Goal: Obtain resource: Download file/media

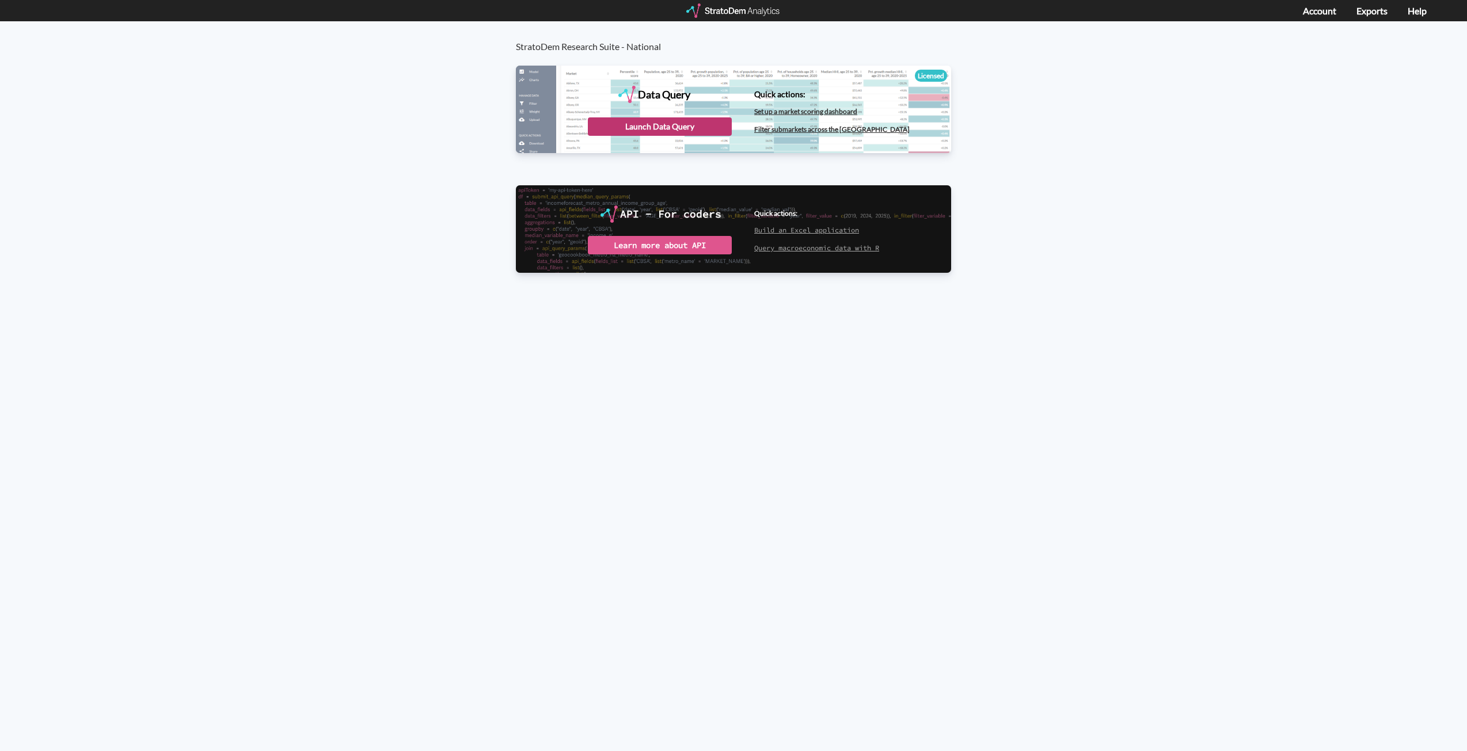
click at [670, 124] on div "Launch Data Query" at bounding box center [660, 126] width 144 height 18
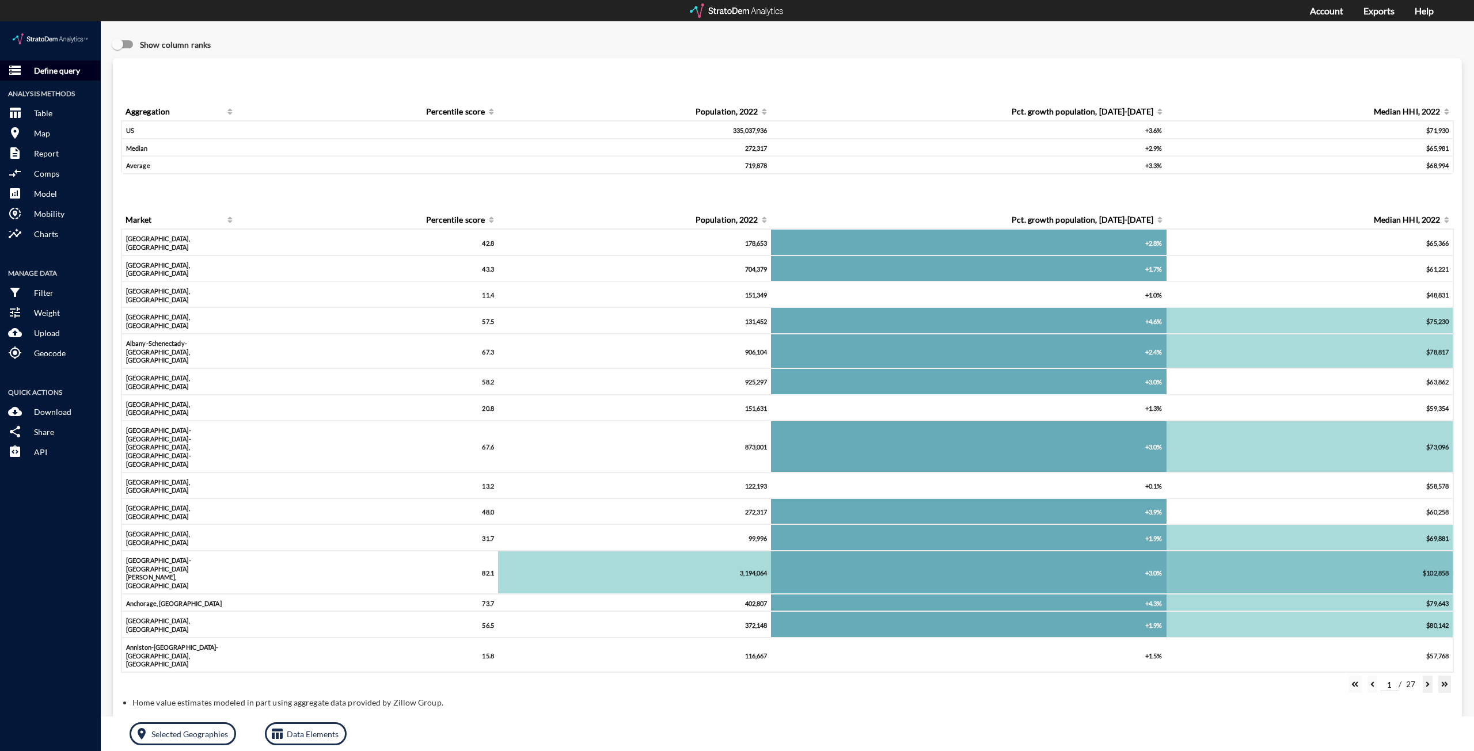
click p "Define query"
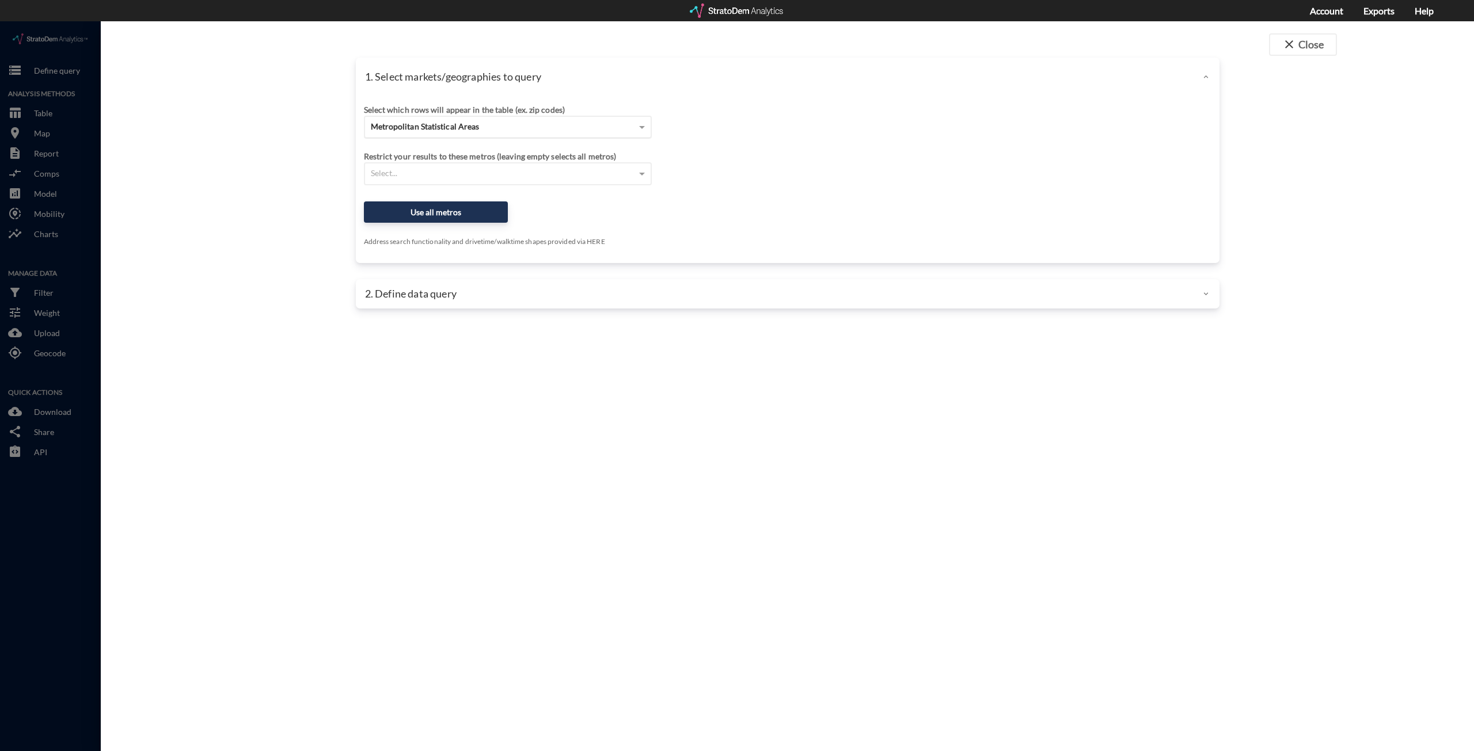
click div "Metropolitan Statistical Areas"
click div "Site addresses"
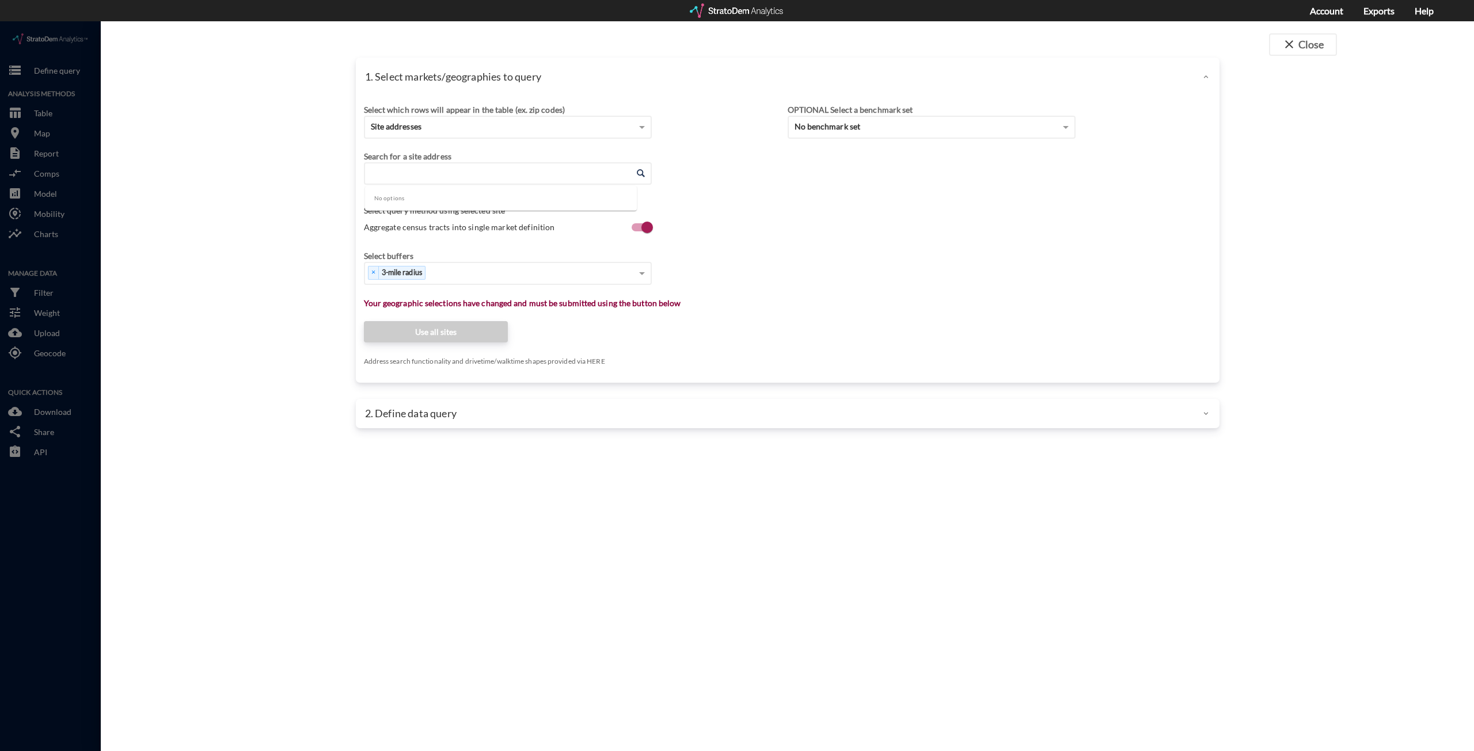
click input "Enter an address"
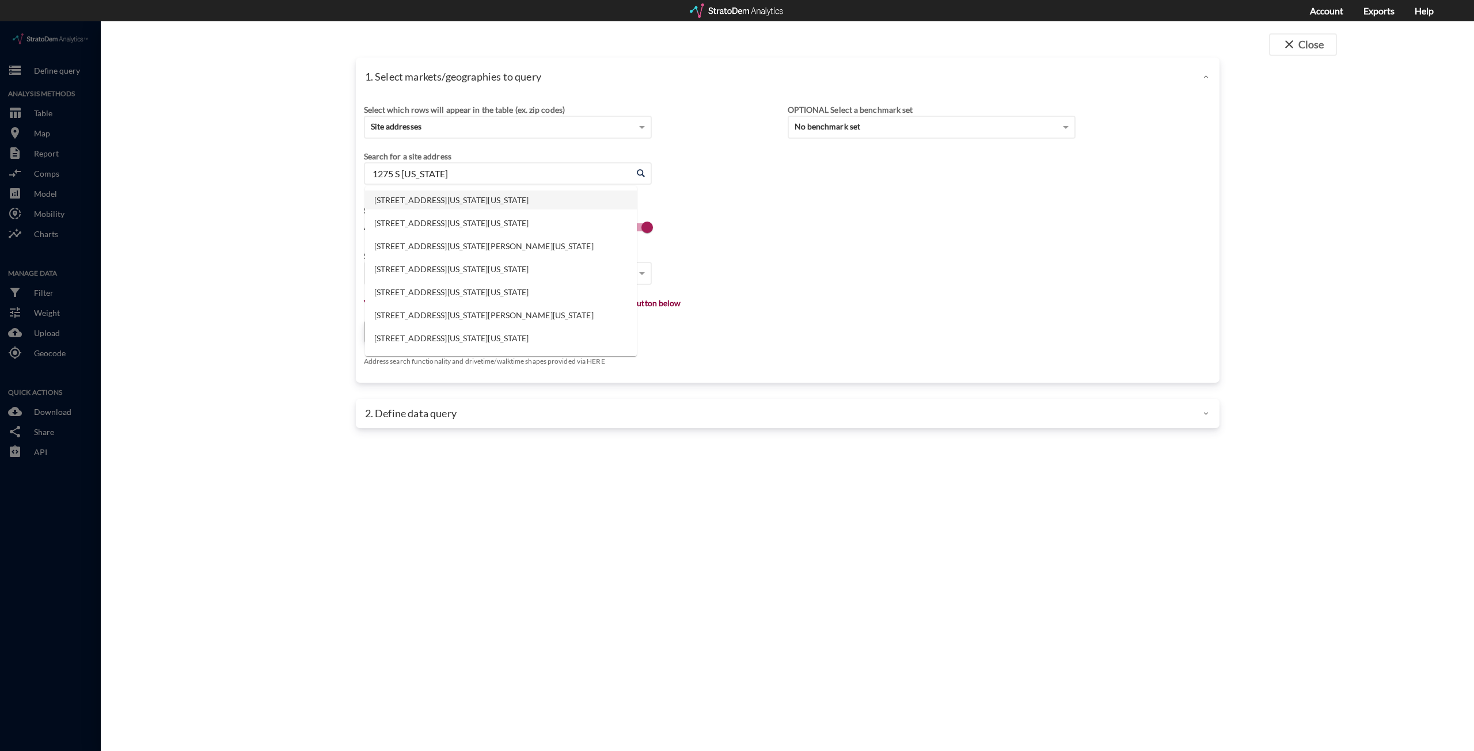
click li "1275 S California Blvd, Walnut Creek, California"
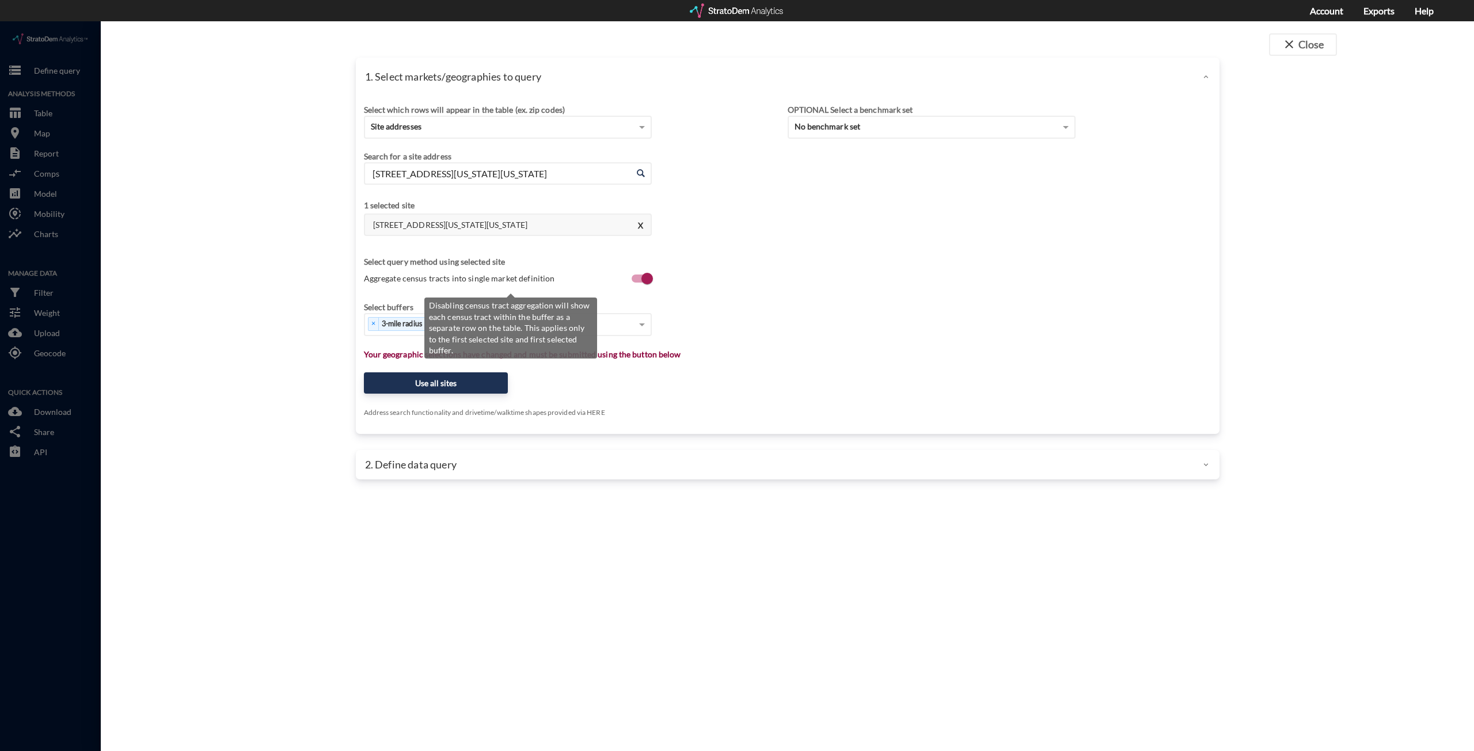
type input "1275 S California Blvd, Walnut Creek, California"
click label "Aggregate census tracts into single market definition"
click input "Aggregate census tracts into single market definition"
click label "Aggregate census tracts into single market definition"
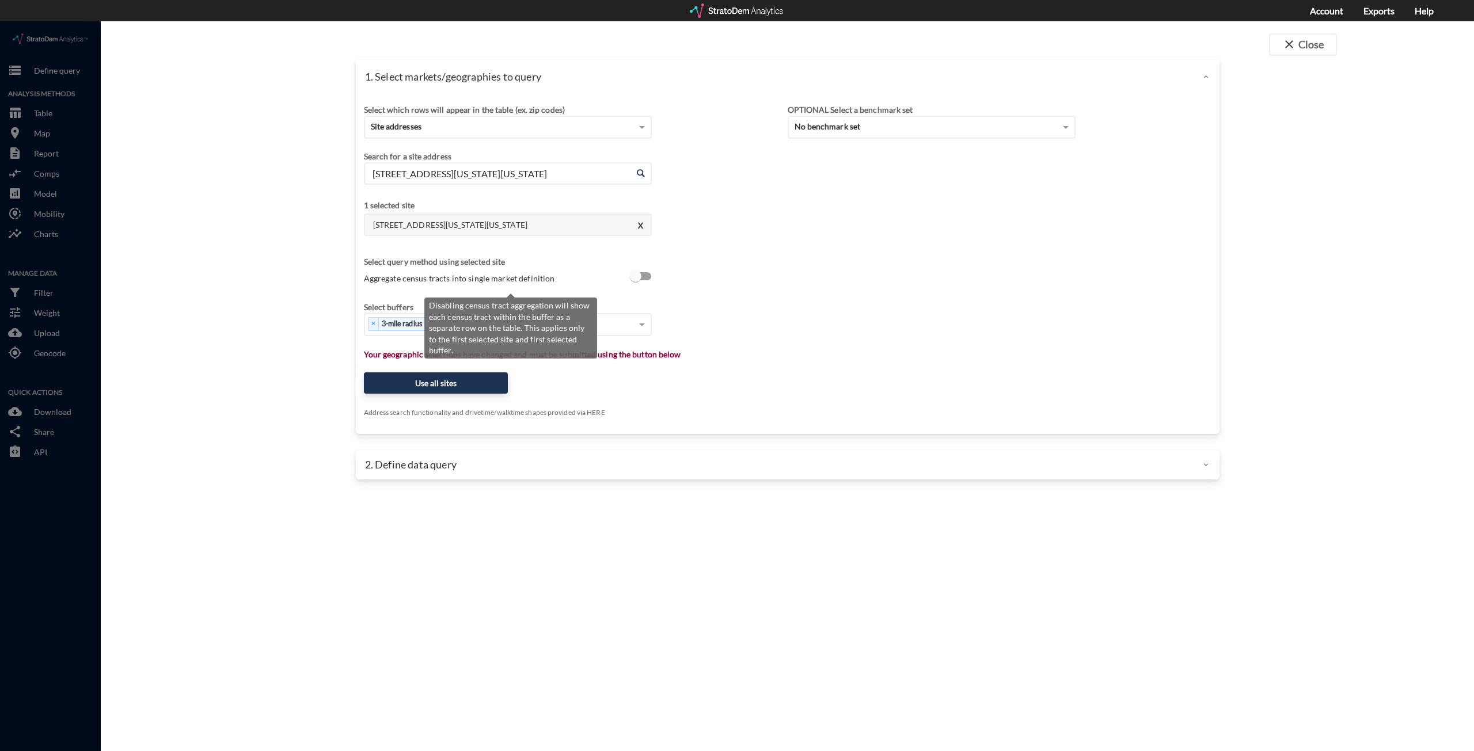
click input "Aggregate census tracts into single market definition"
checkbox input "true"
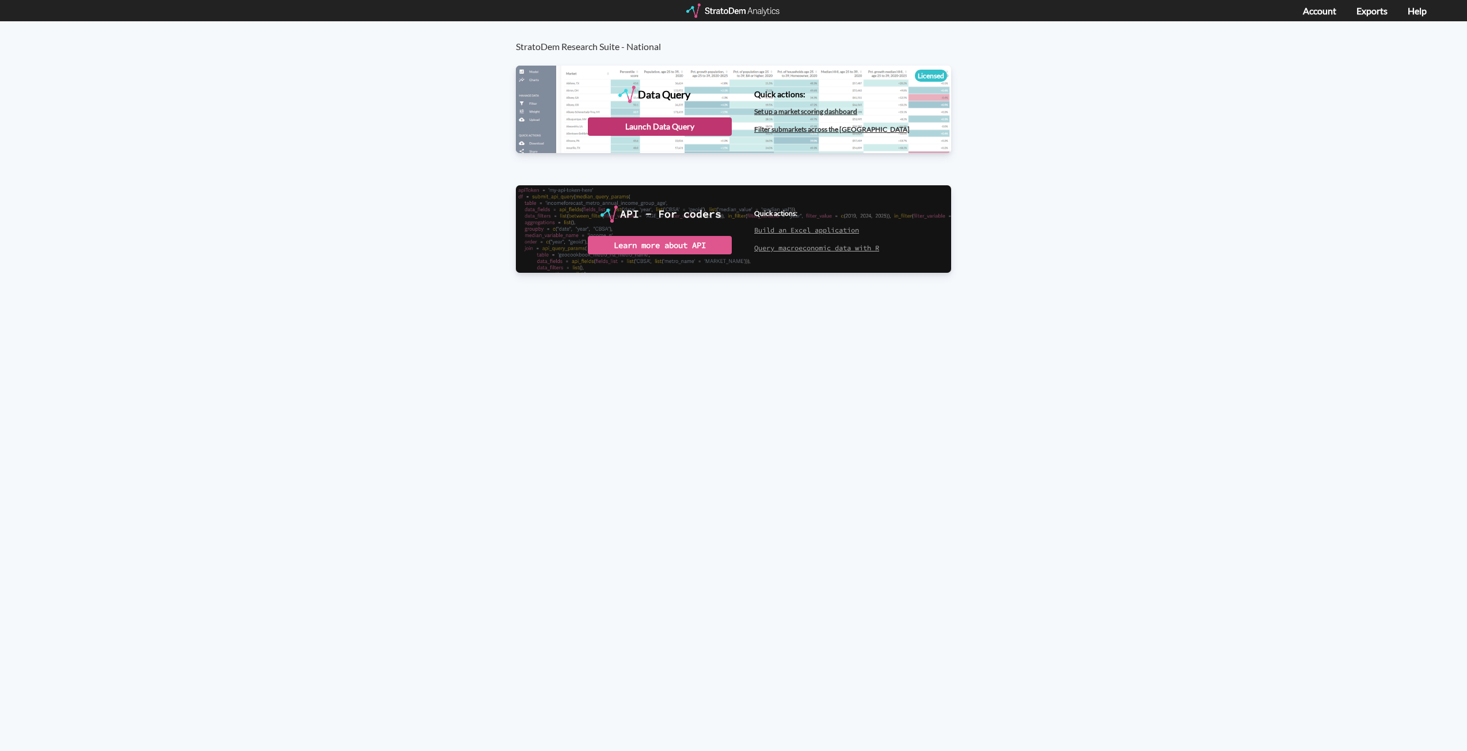
drag, startPoint x: 668, startPoint y: 131, endPoint x: 678, endPoint y: 129, distance: 9.4
click at [668, 131] on div "Launch Data Query" at bounding box center [660, 126] width 144 height 18
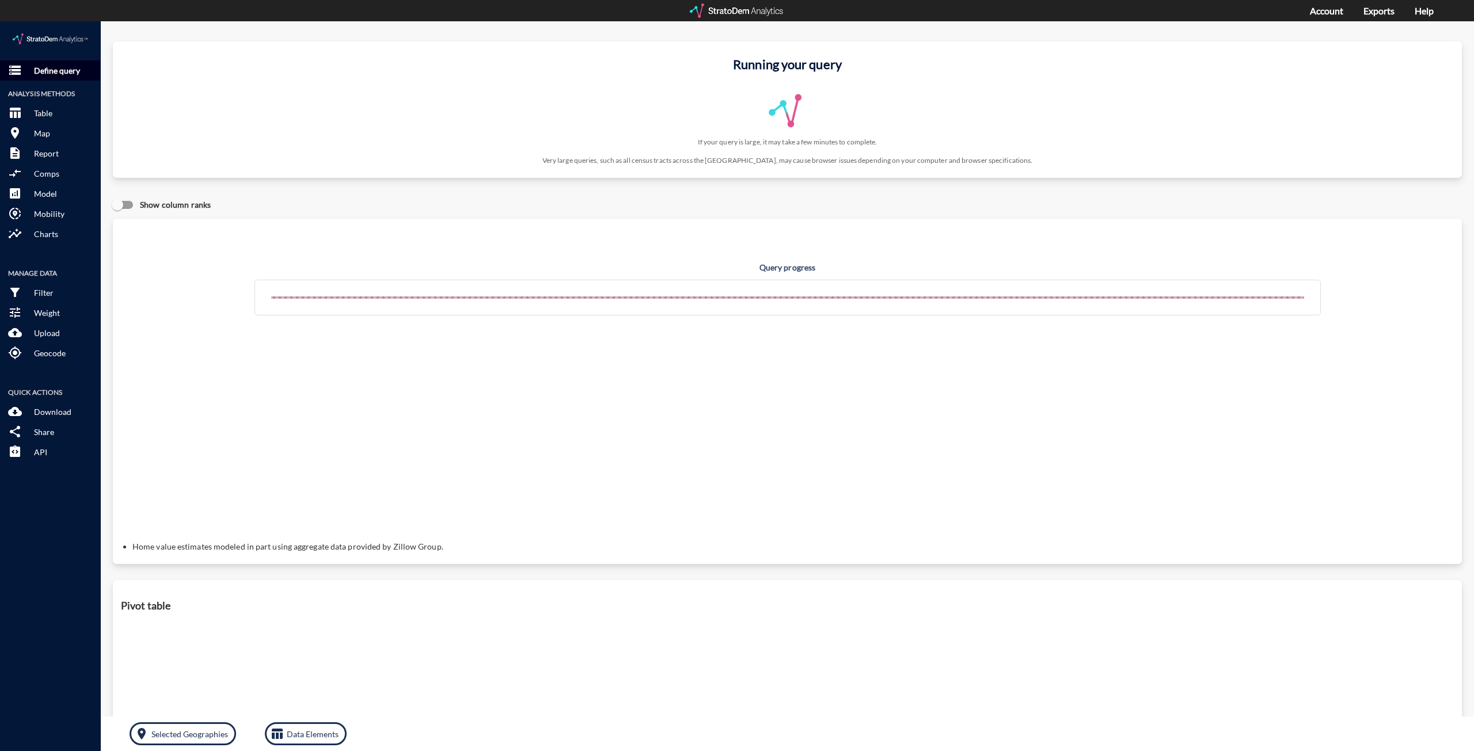
click p "Define query"
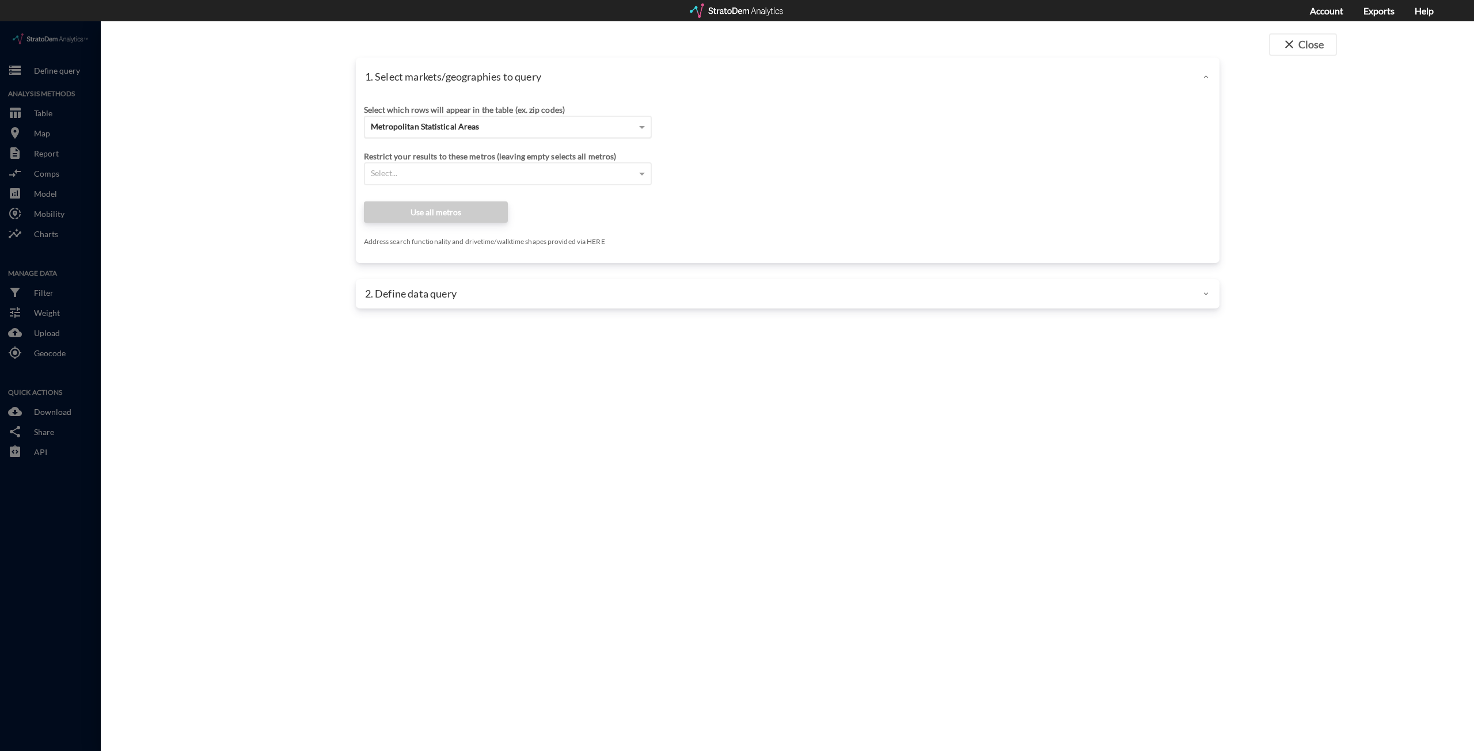
click div "Metropolitan Statistical Areas"
click div "Site addresses"
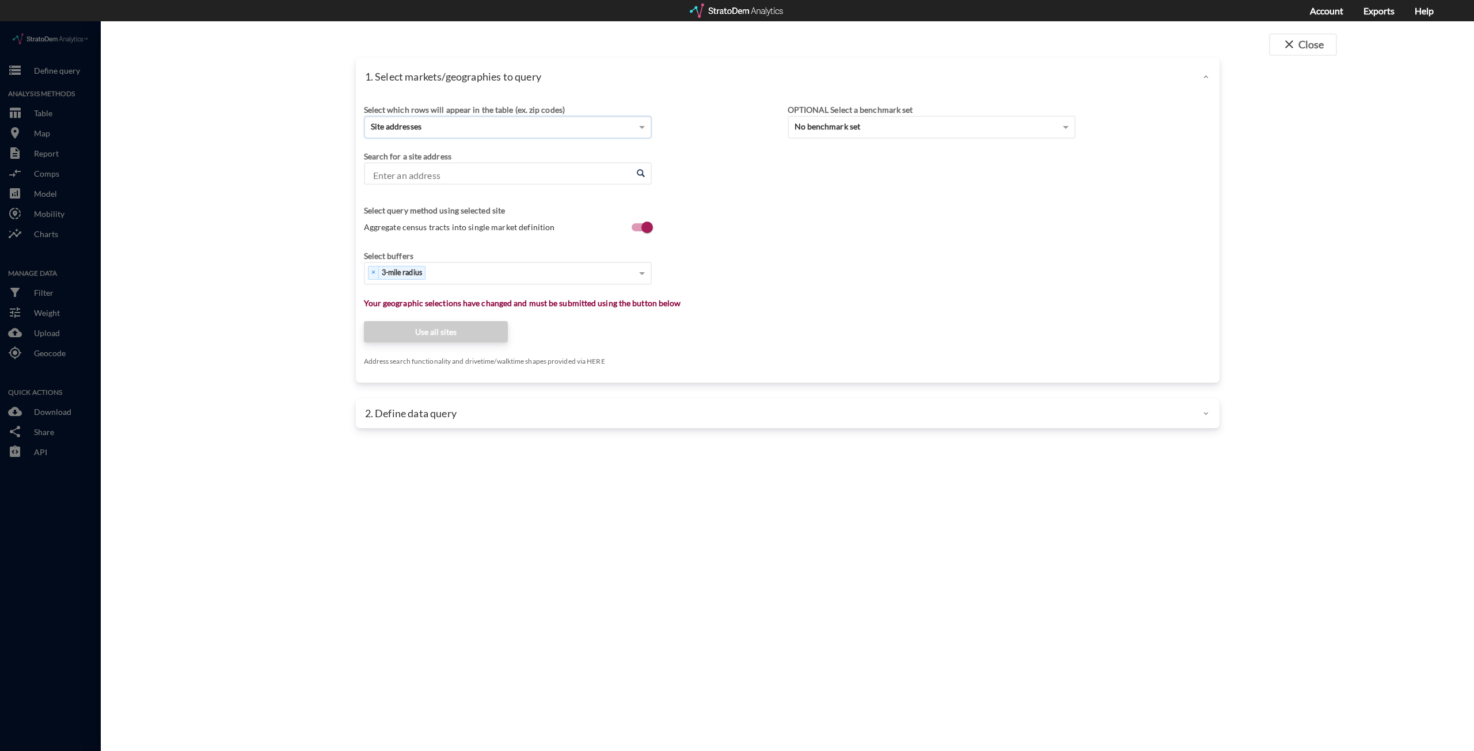
click input "Enter an address"
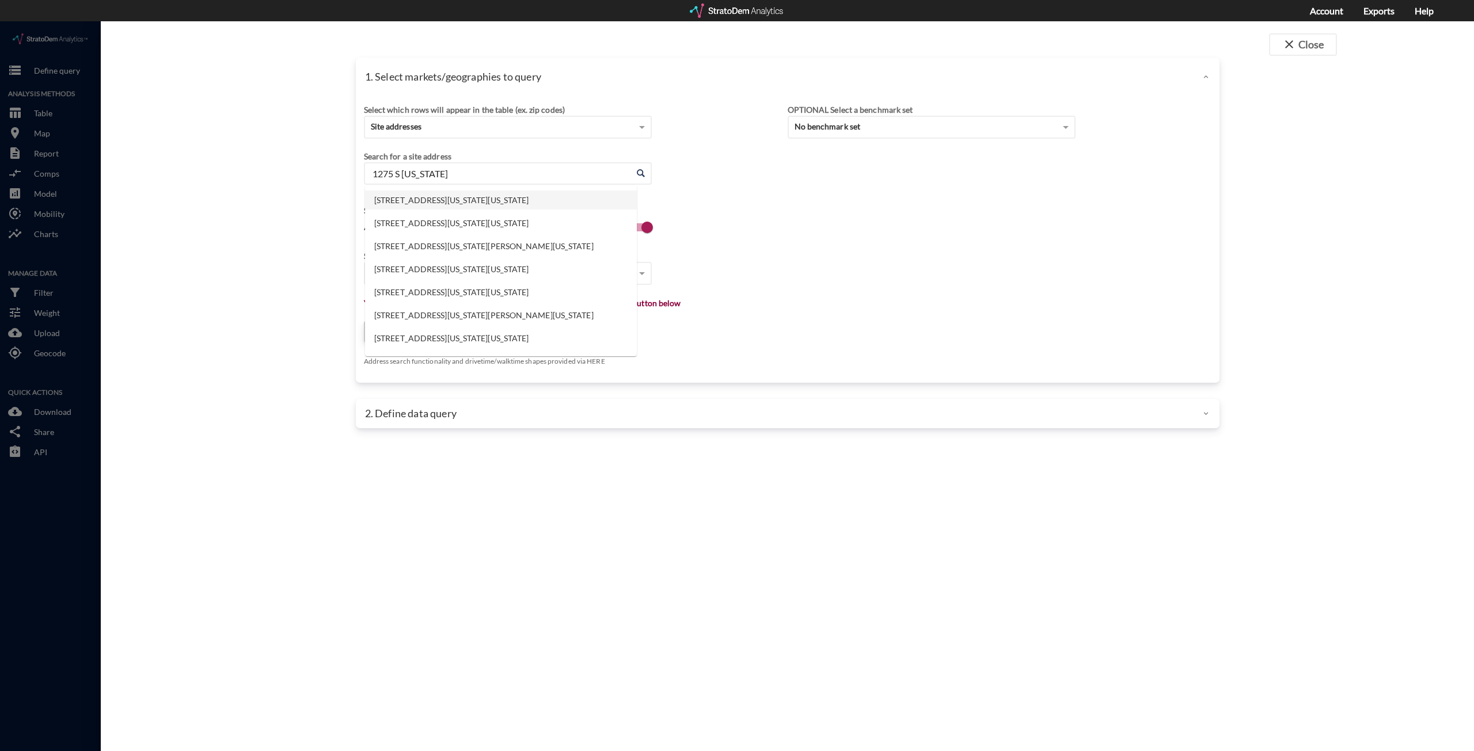
click li "1275 S California Blvd, Walnut Creek, California"
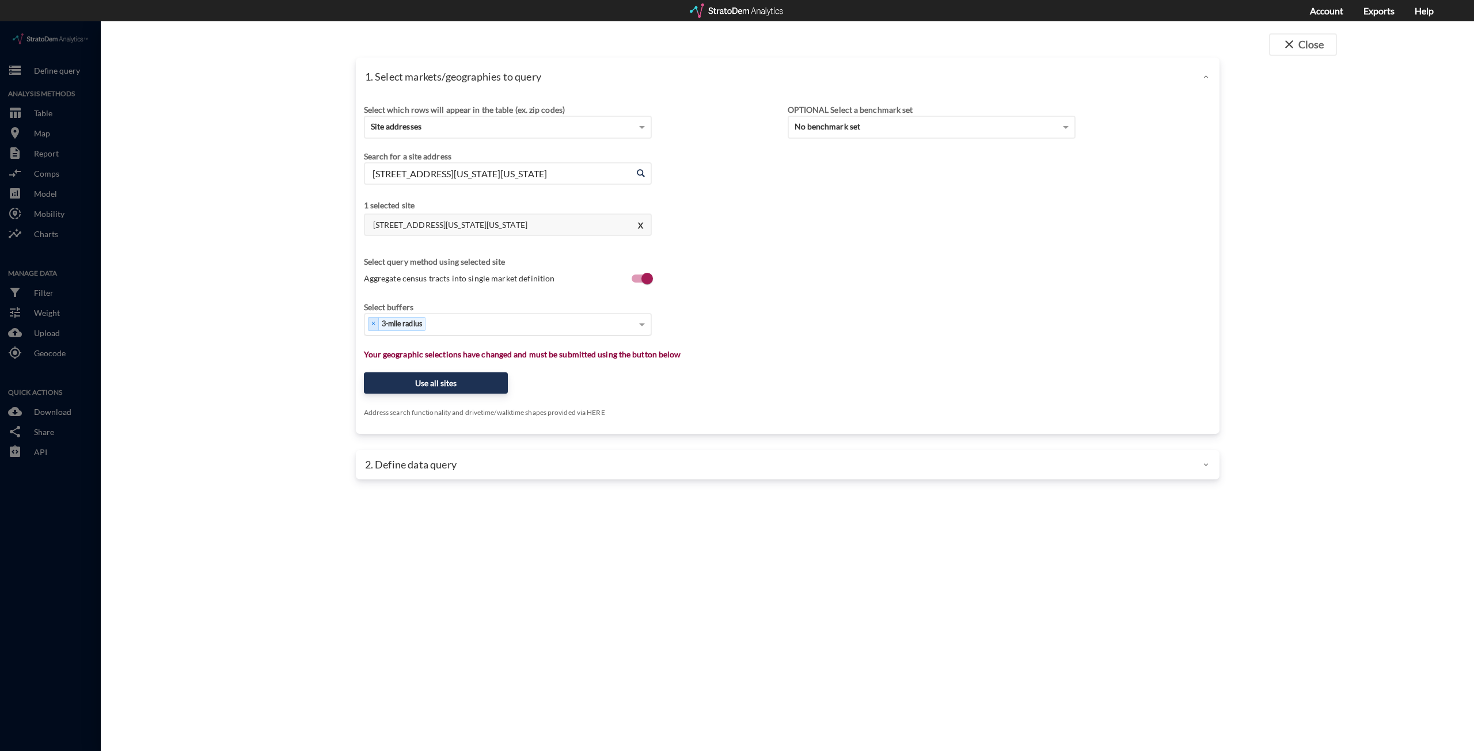
type input "1275 S California Blvd, Walnut Creek, California"
click div "Select..."
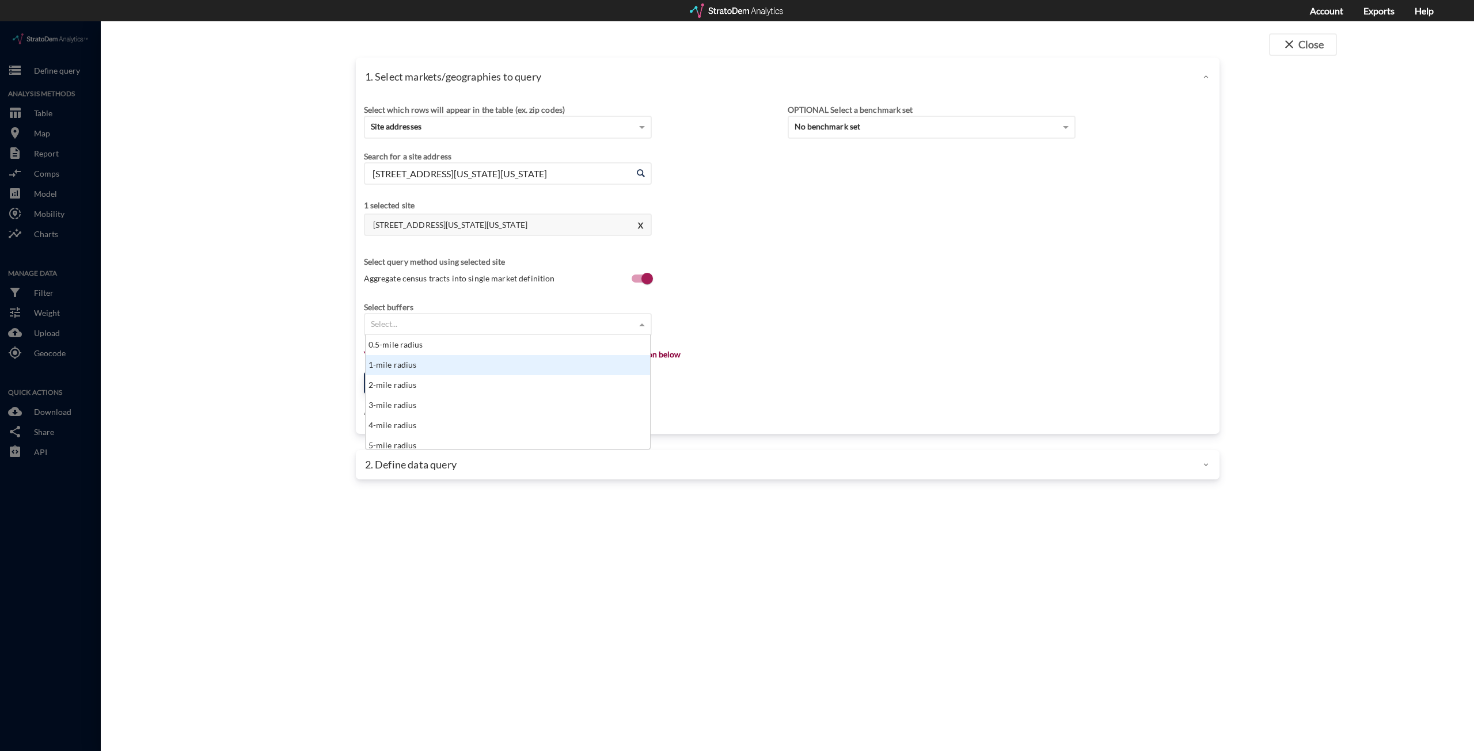
click div "1-mile radius"
click div "× 1-mile radius"
click div "3-mile radius"
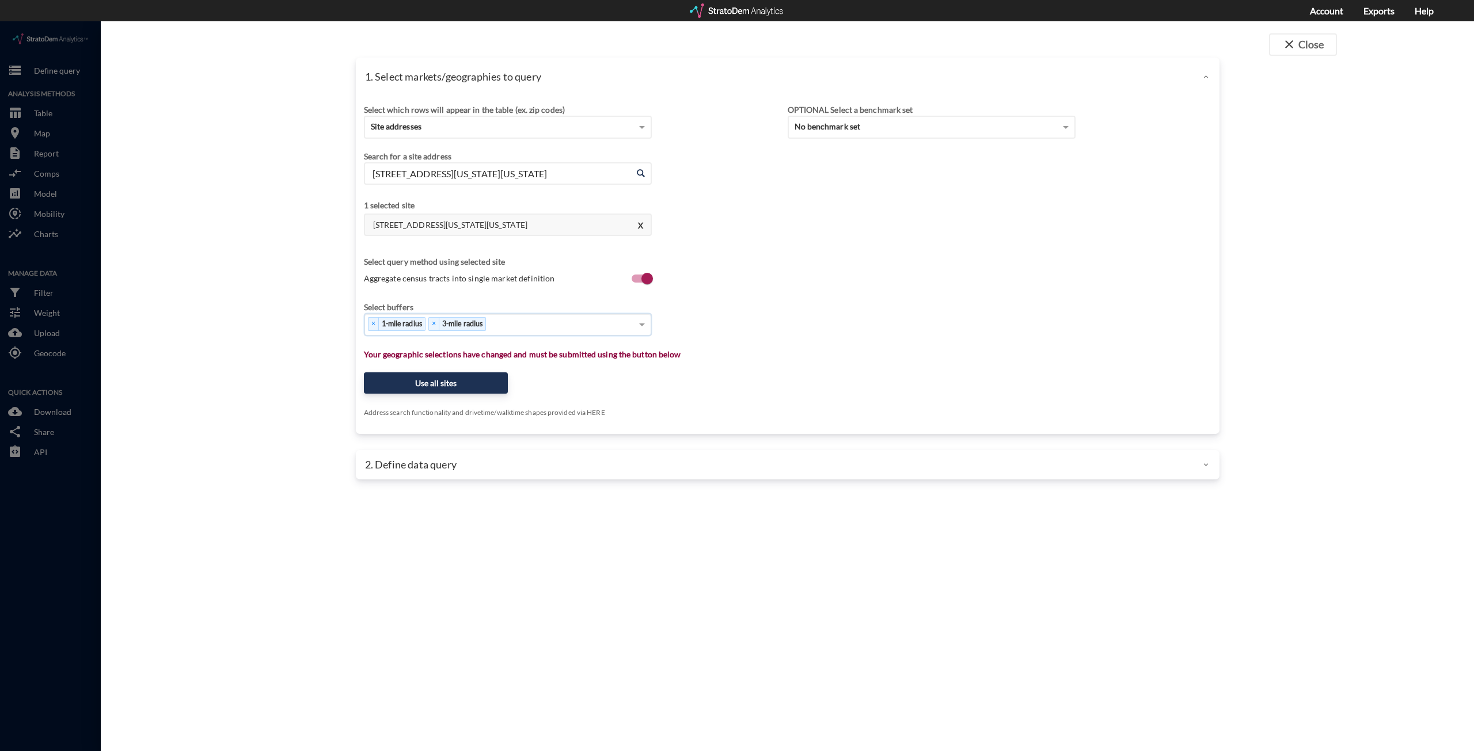
click div "× 1-mile radius × 3-mile radius"
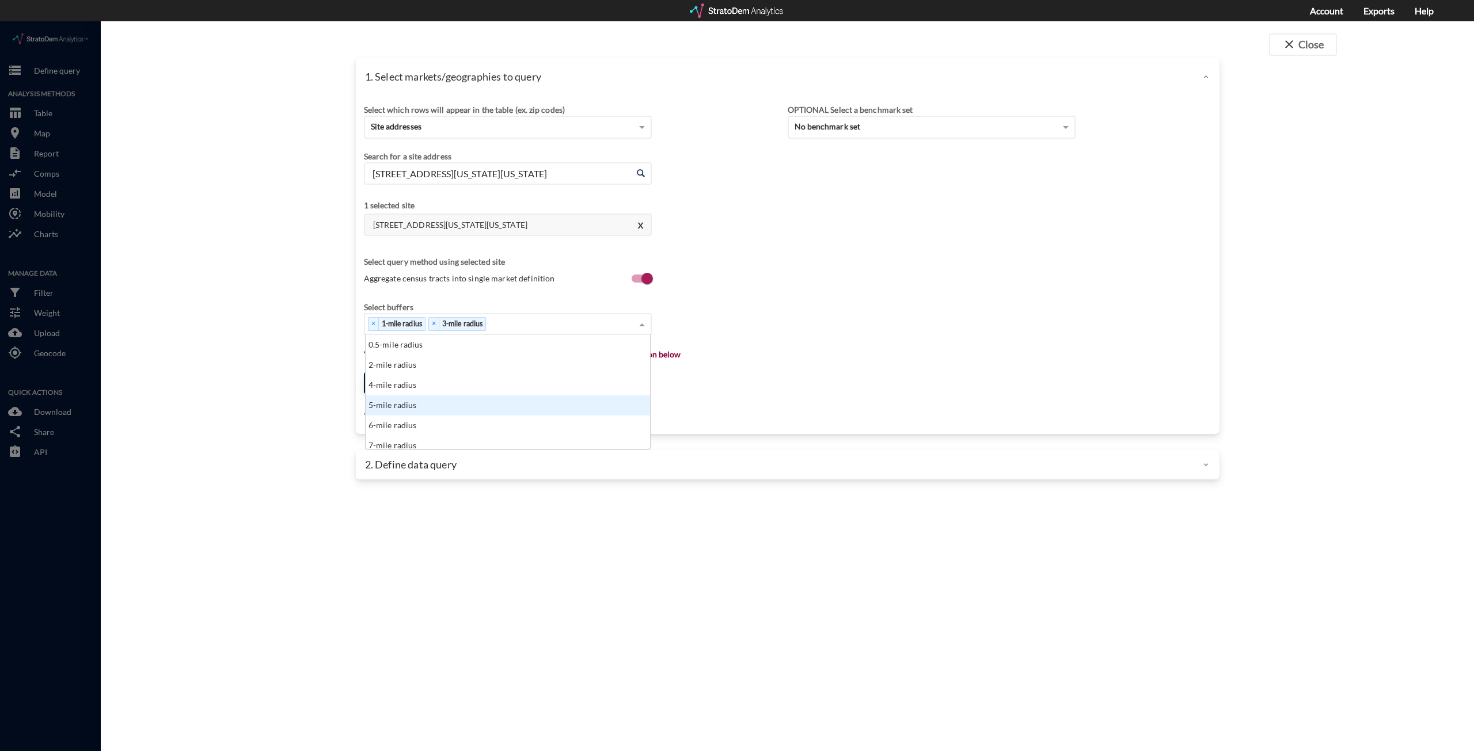
drag, startPoint x: 481, startPoint y: 377, endPoint x: 498, endPoint y: 360, distance: 24.0
click div "5-mile radius"
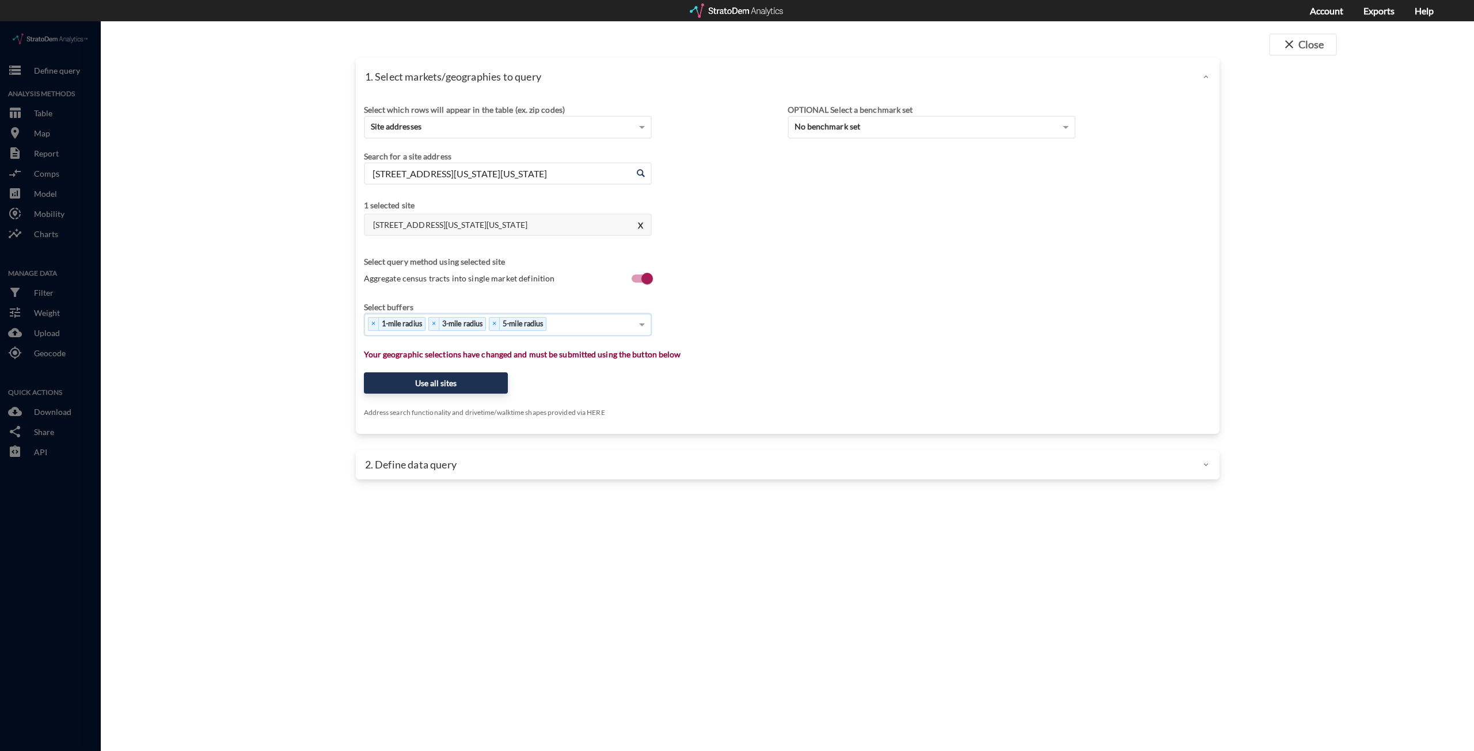
click div "× 1-mile radius × 3-mile radius × 5-mile radius"
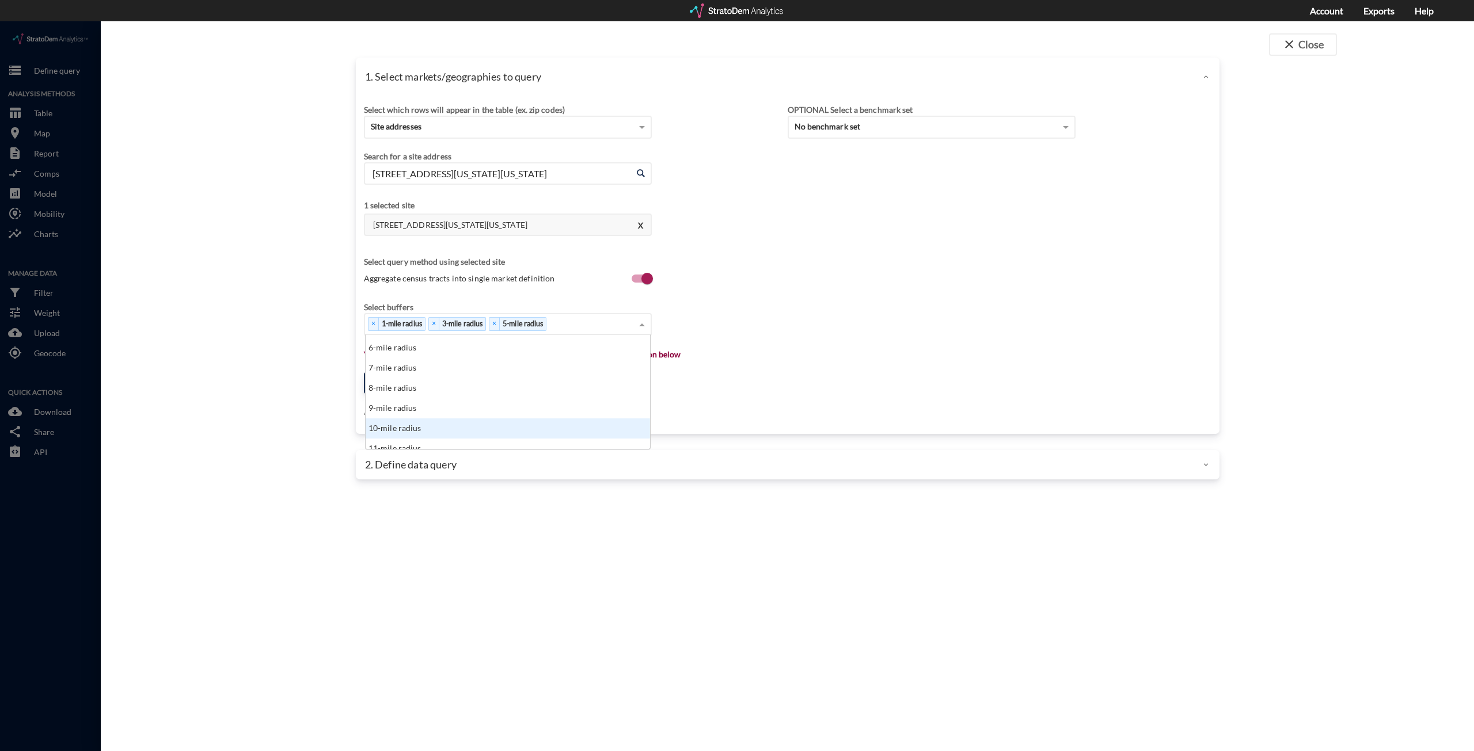
scroll to position [115, 0]
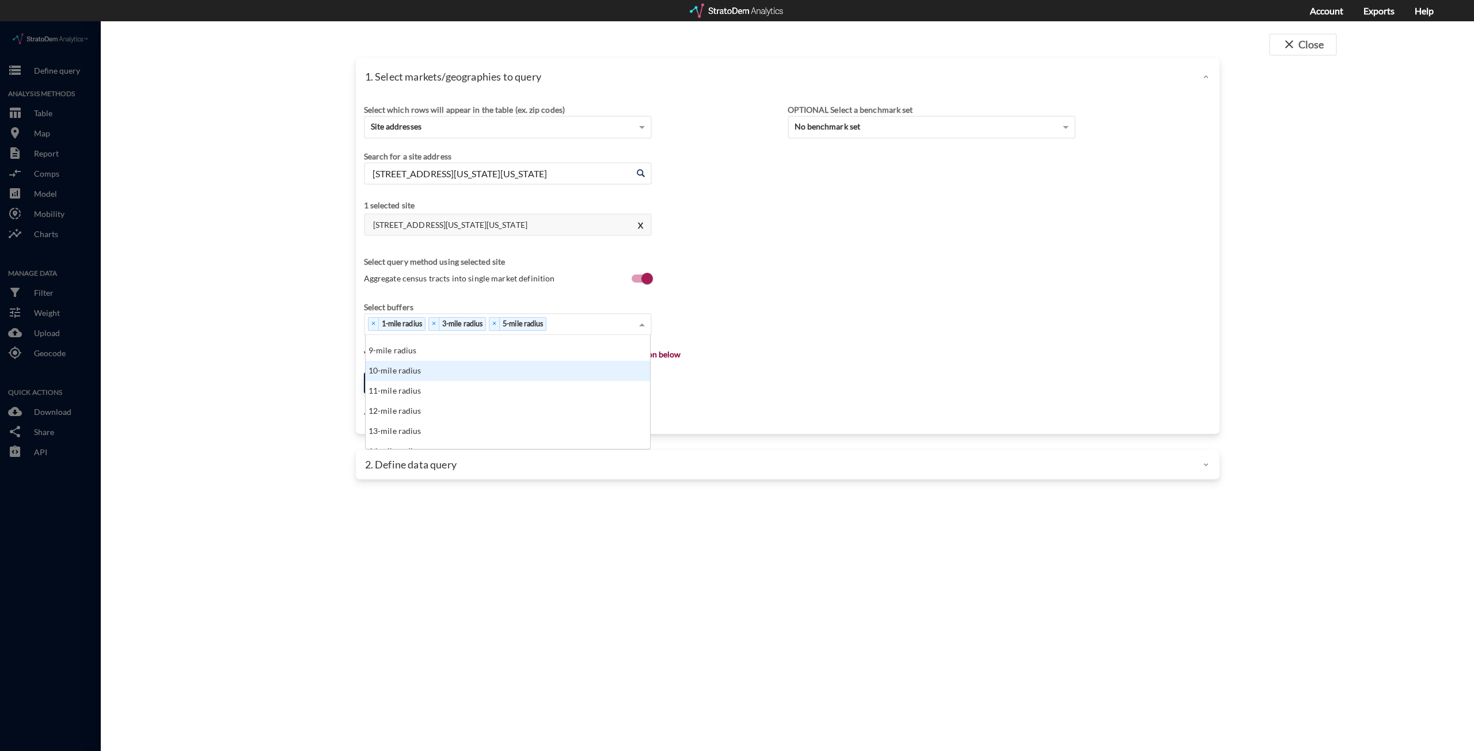
click div "10-mile radius"
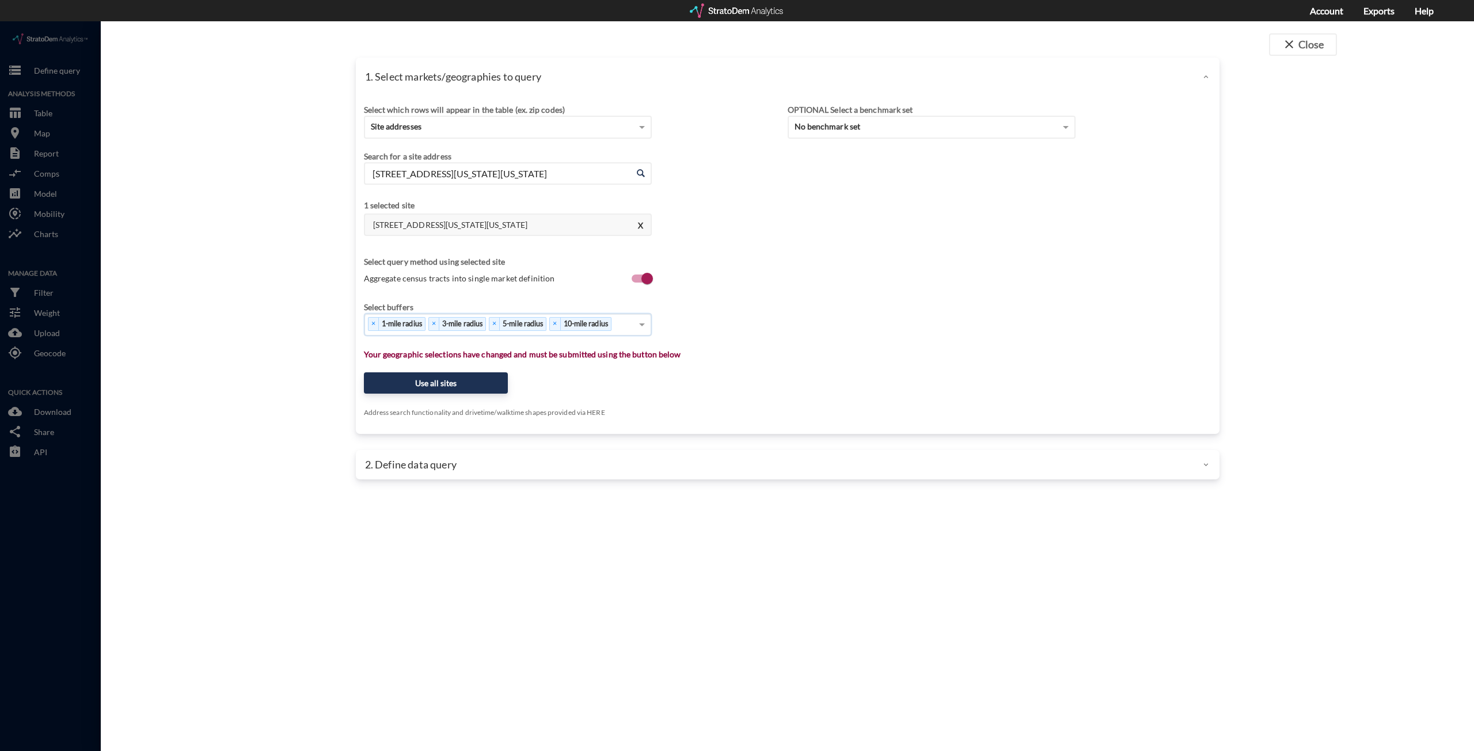
click div "Select which rows will appear in the table (ex. zip codes) Site addresses Selec…"
click button "Use all sites"
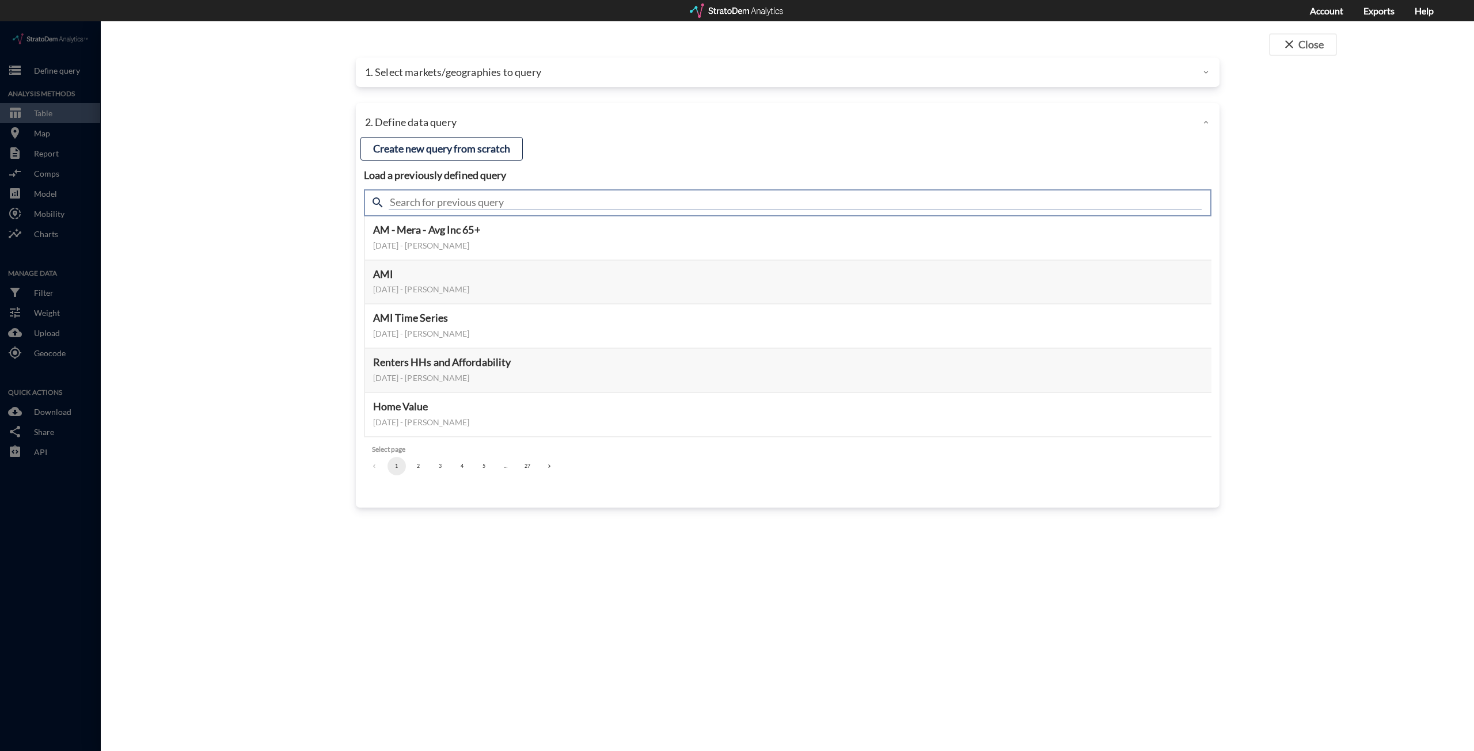
click input "text"
type input "Housing"
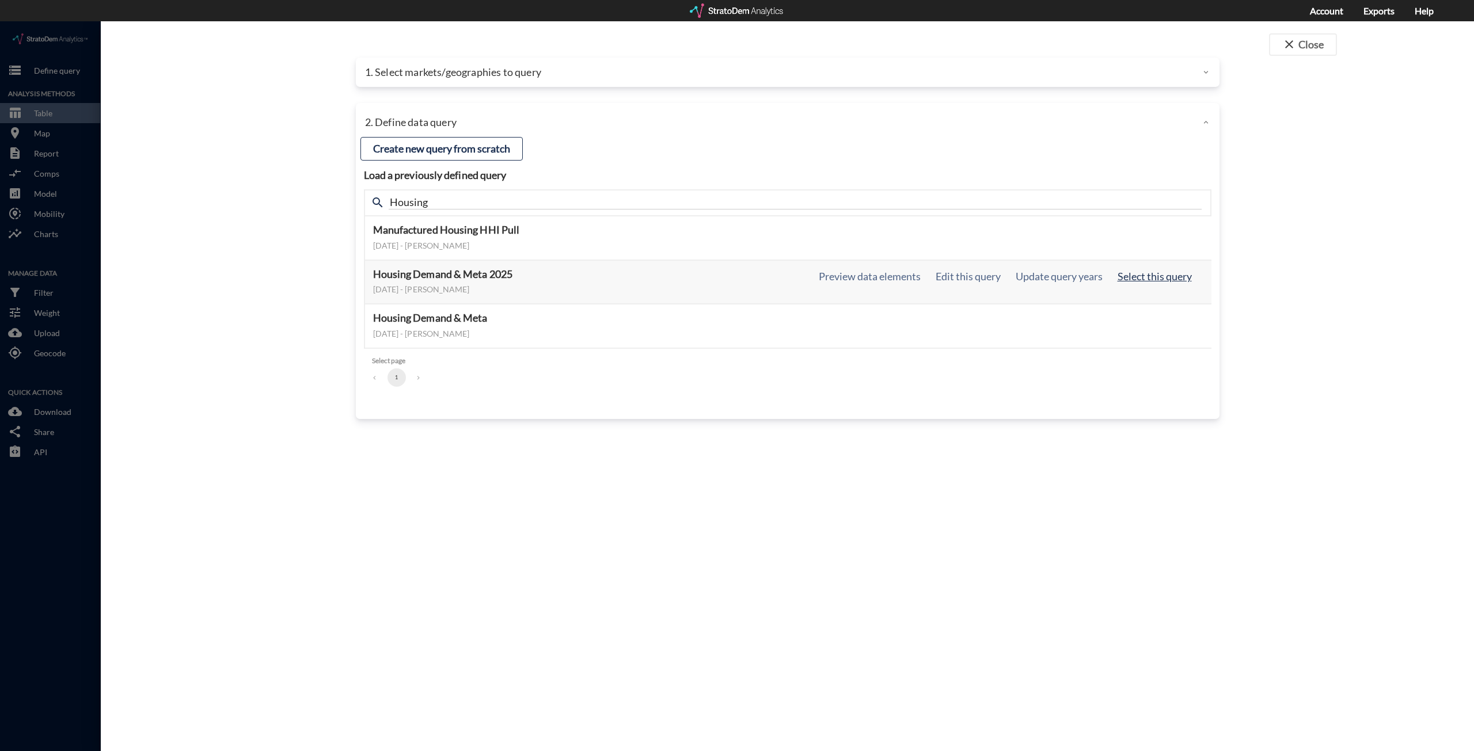
click button "Select this query"
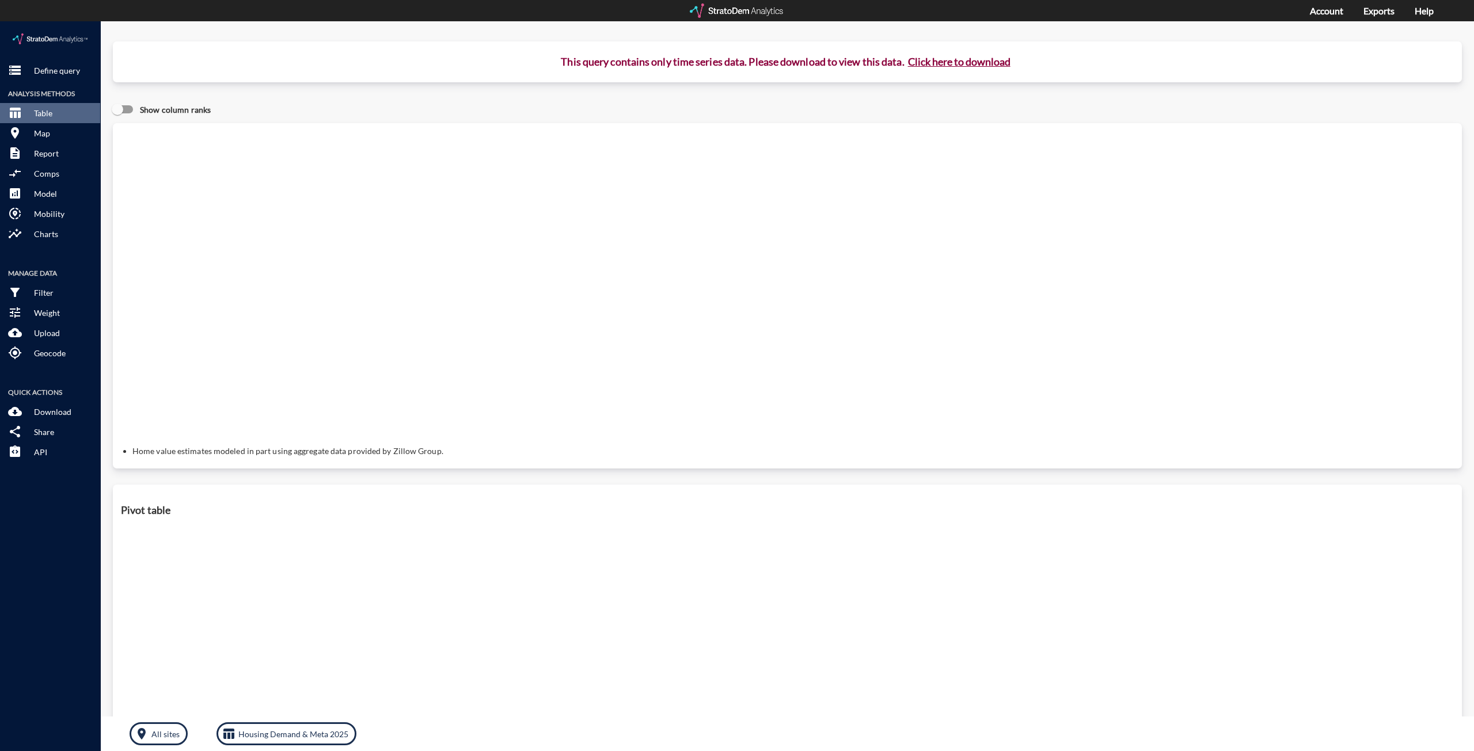
click button "Click here to download"
click link "Exports manager"
click p "Define query"
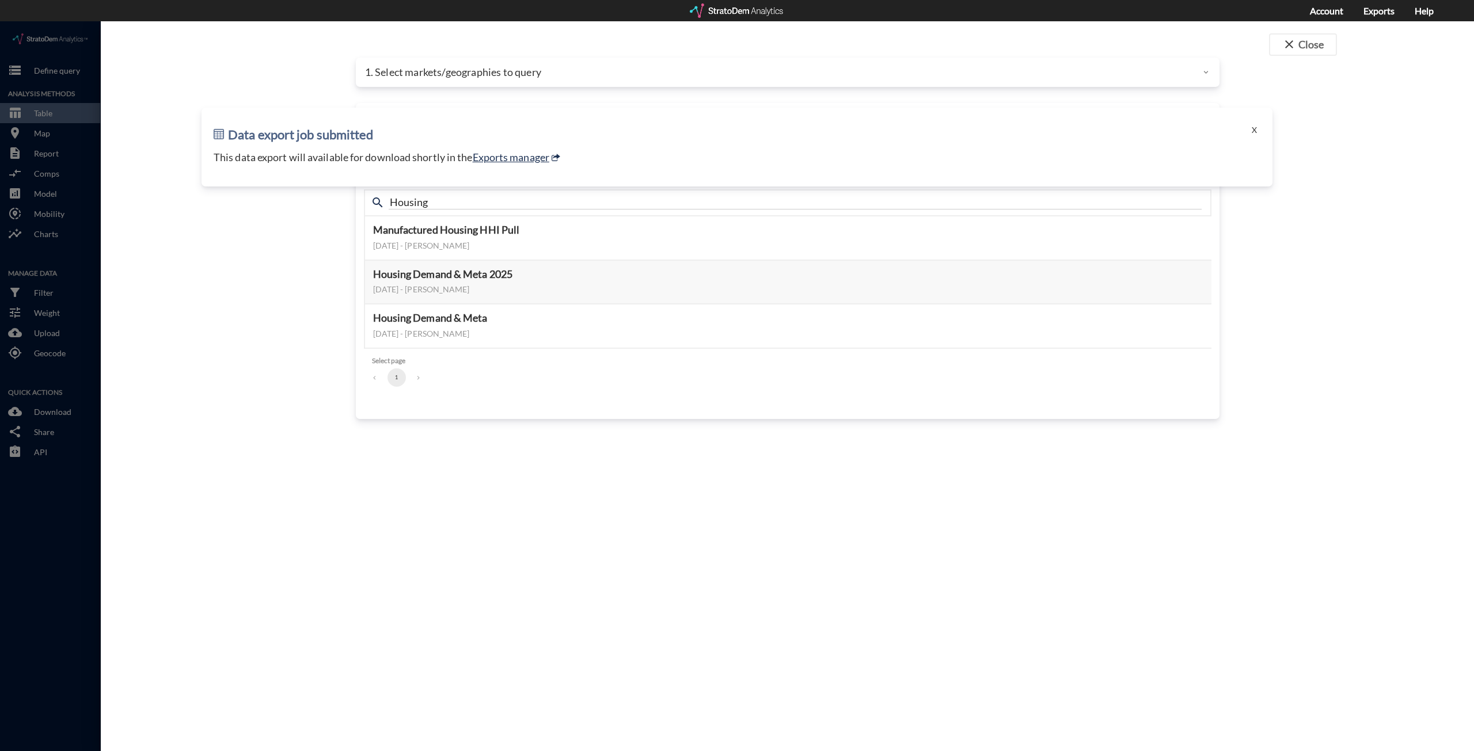
drag, startPoint x: 287, startPoint y: 203, endPoint x: 258, endPoint y: 191, distance: 31.8
click div "close Close 1. Select markets/geographies to query Select which rows will appea…"
click span "close"
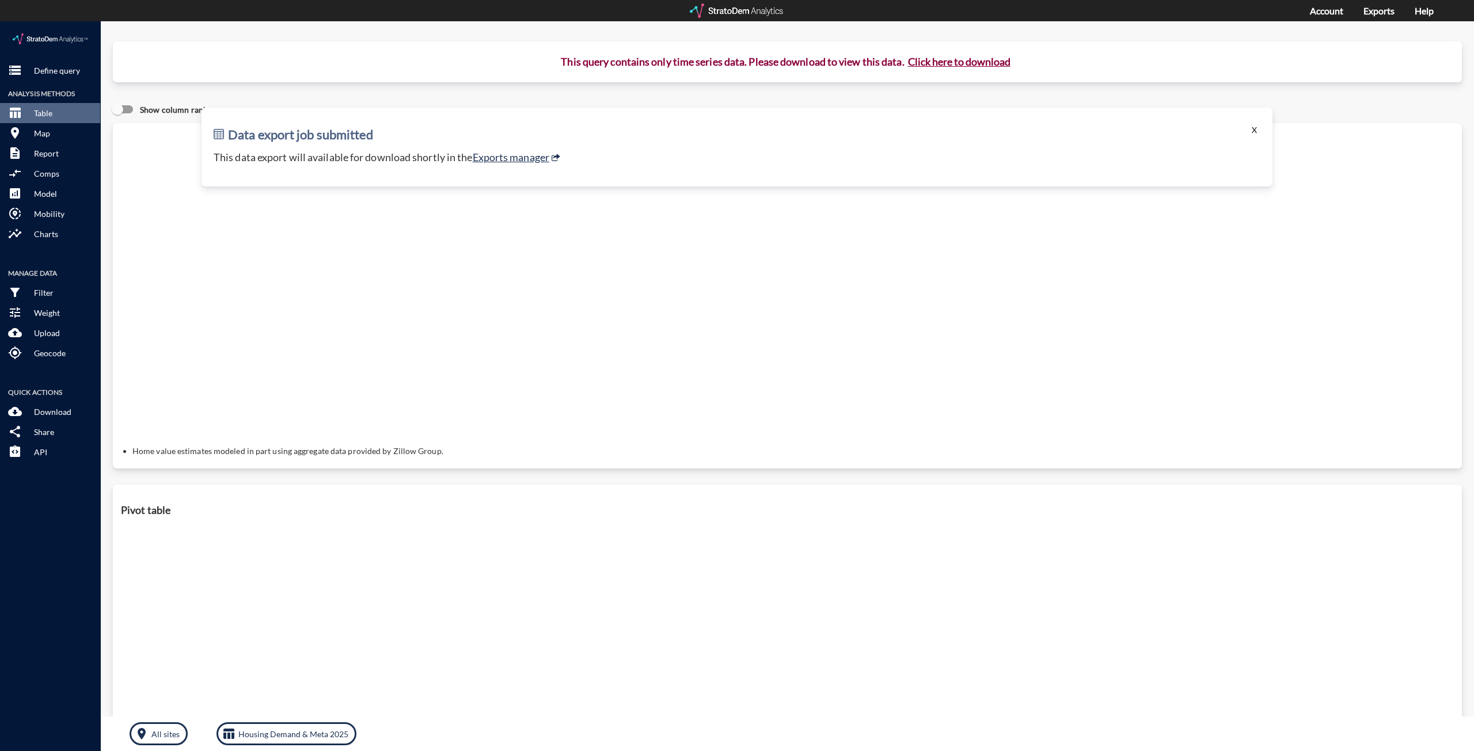
click button "X"
click h2 "Data export job submitted"
click p "Define query"
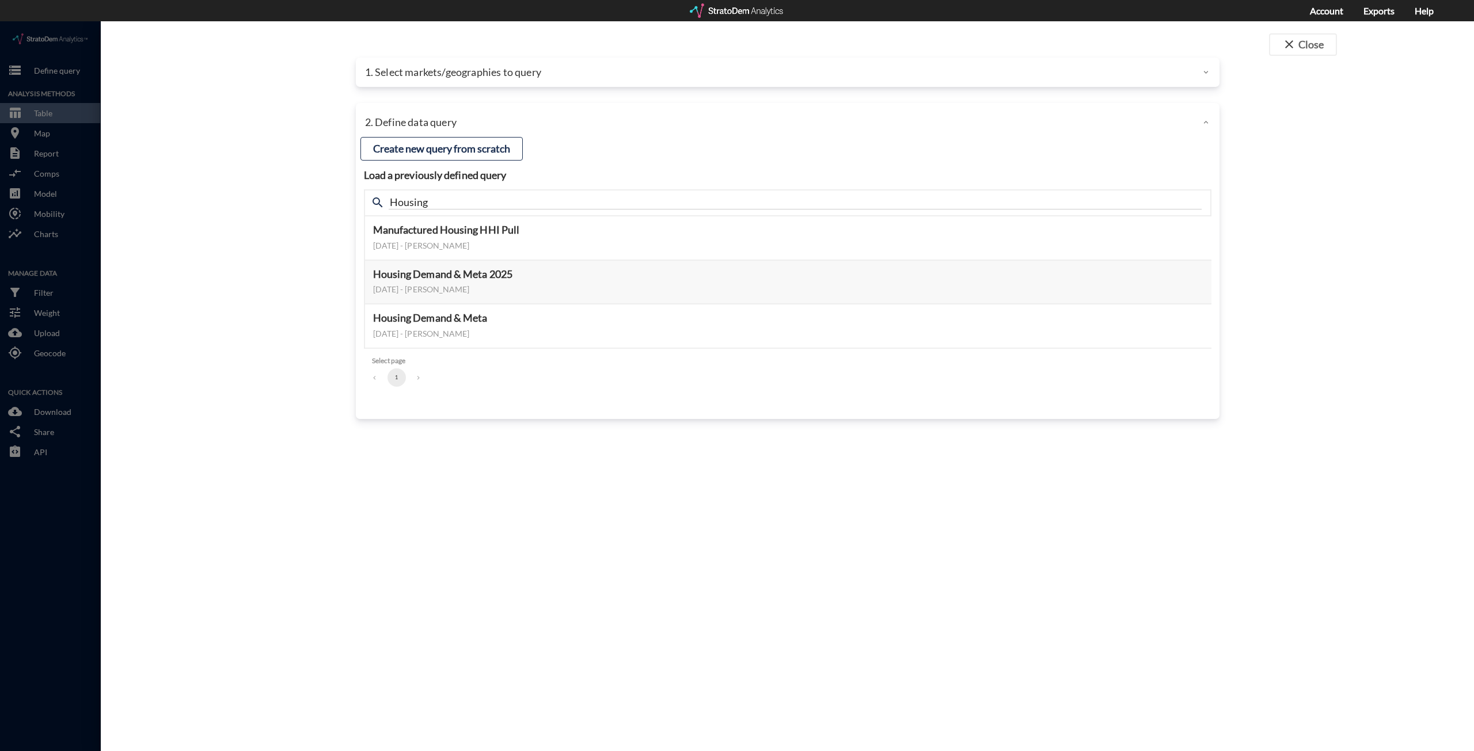
click p "1. Select markets/geographies to query"
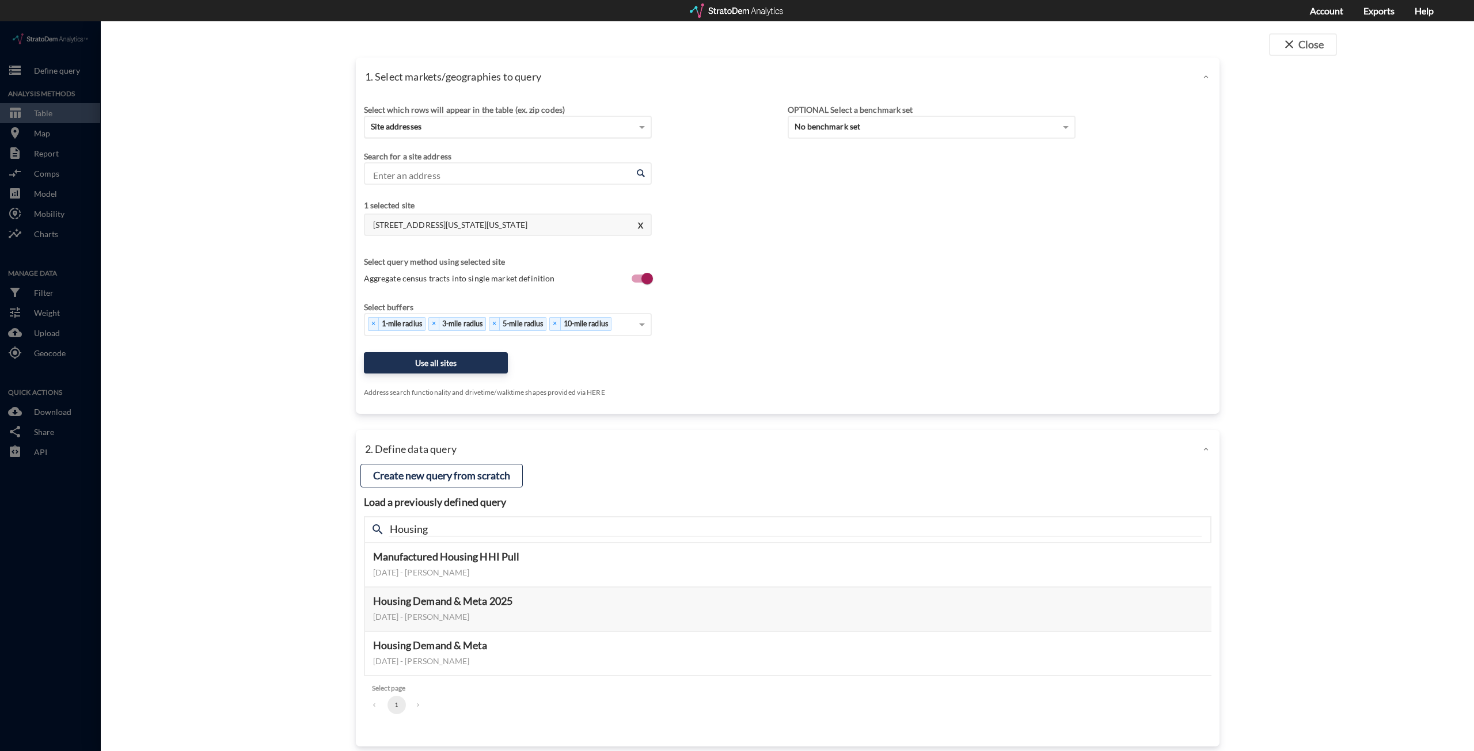
click div "Site addresses"
click div "Previously-defined market"
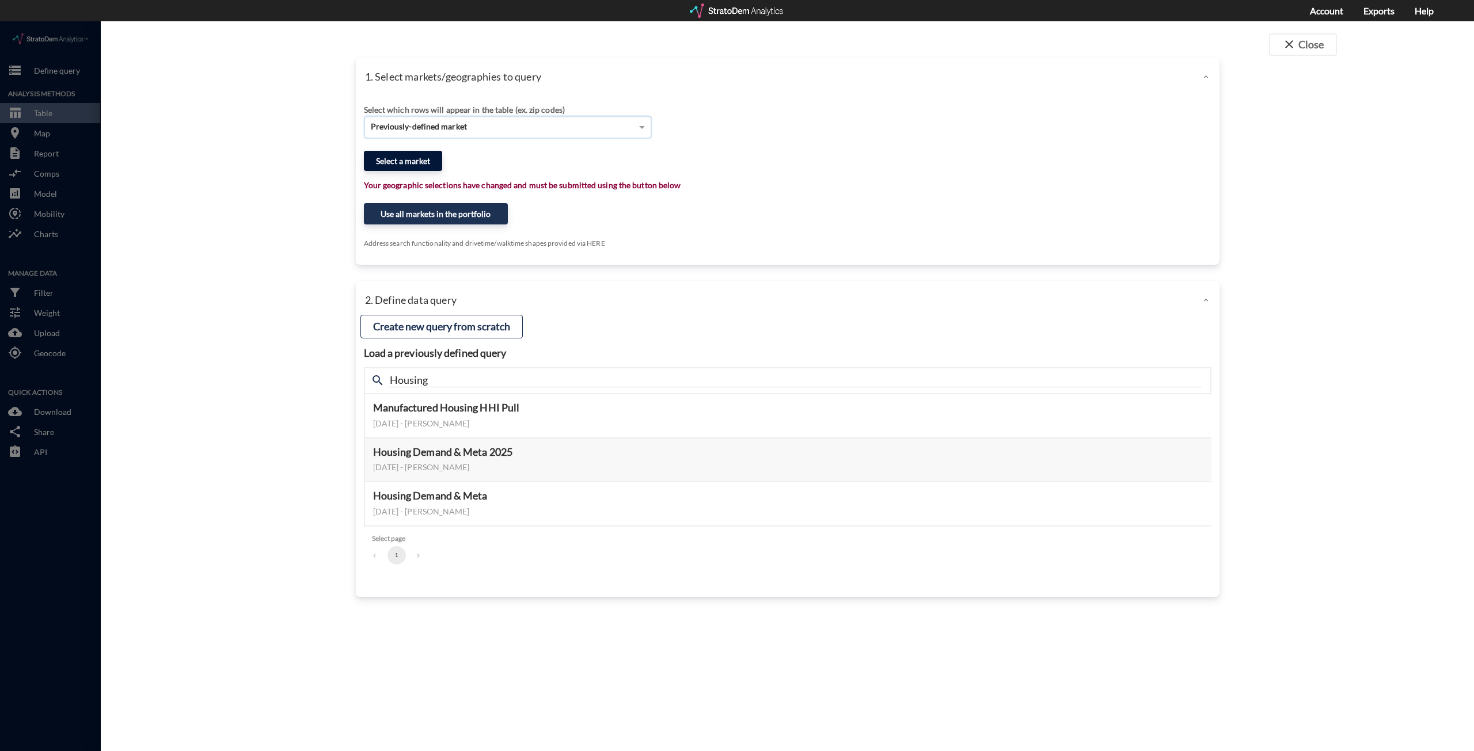
click button "Select a market"
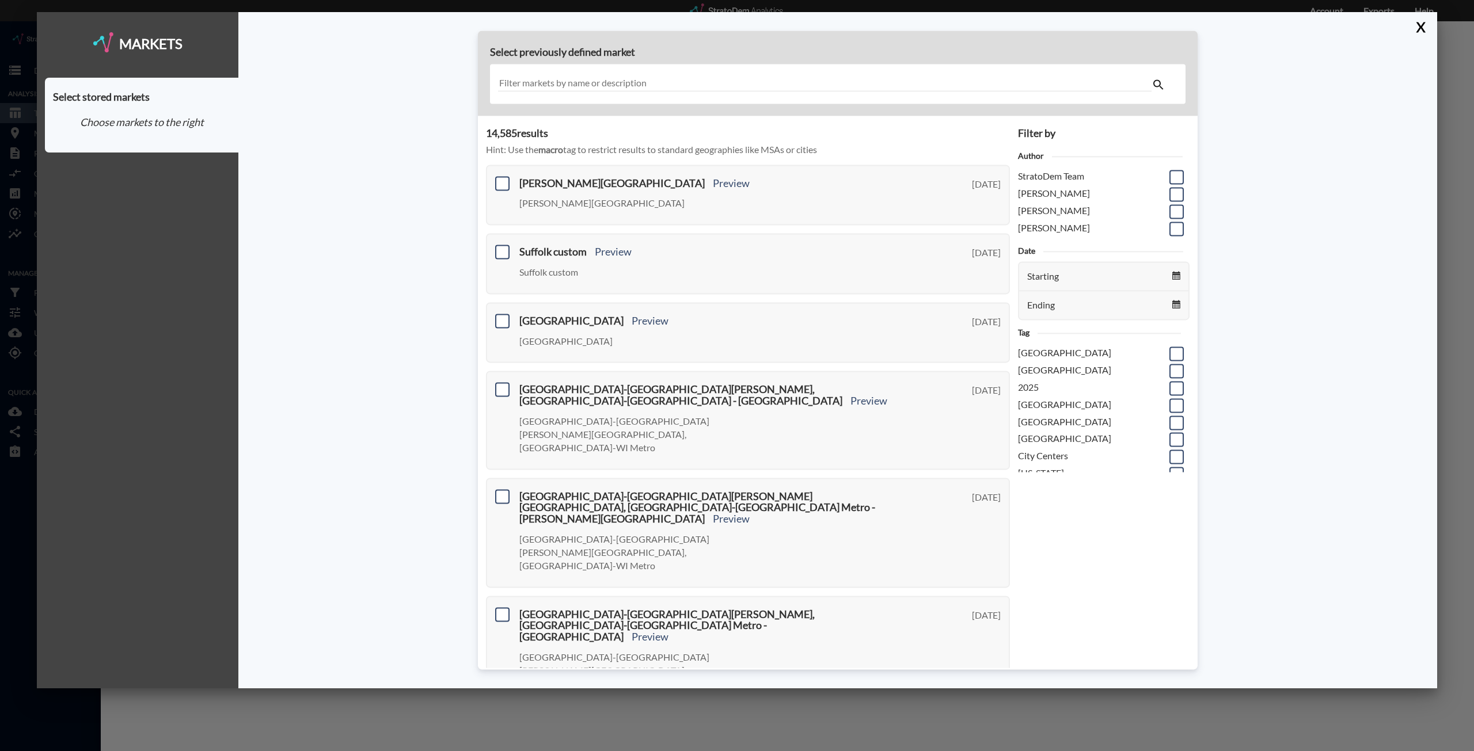
click at [578, 76] on input "text" at bounding box center [824, 84] width 653 height 16
type input "Oakland"
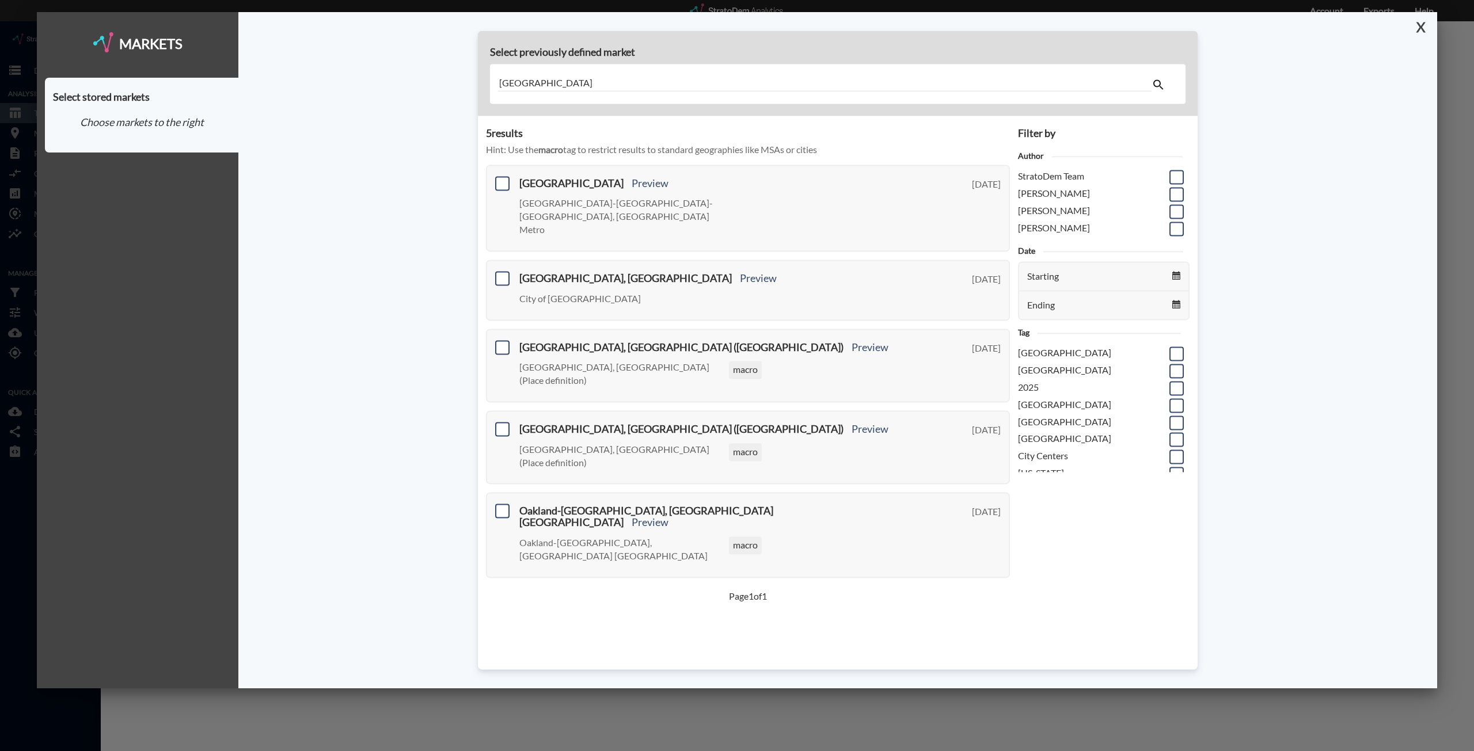
click at [1418, 31] on button "X" at bounding box center [1418, 27] width 20 height 30
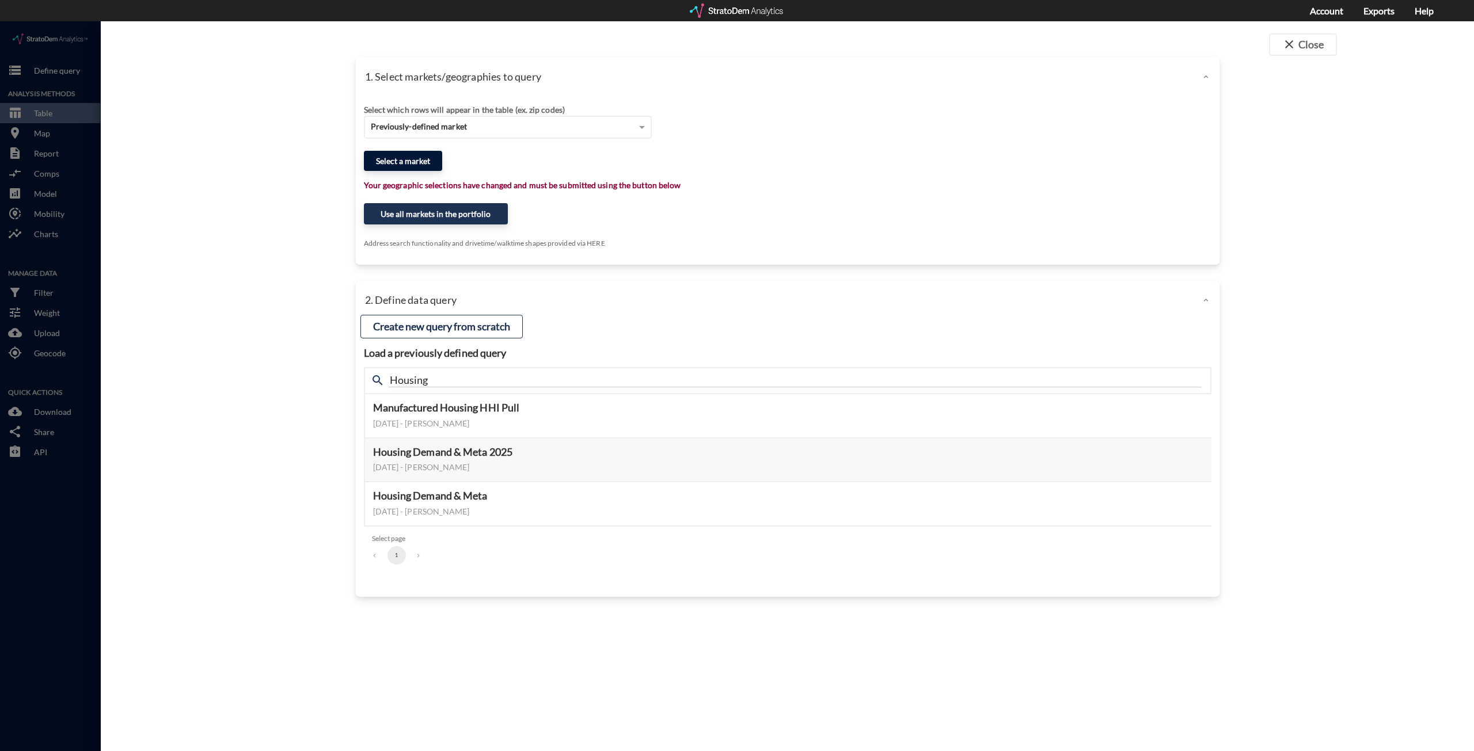
click button "Select a market"
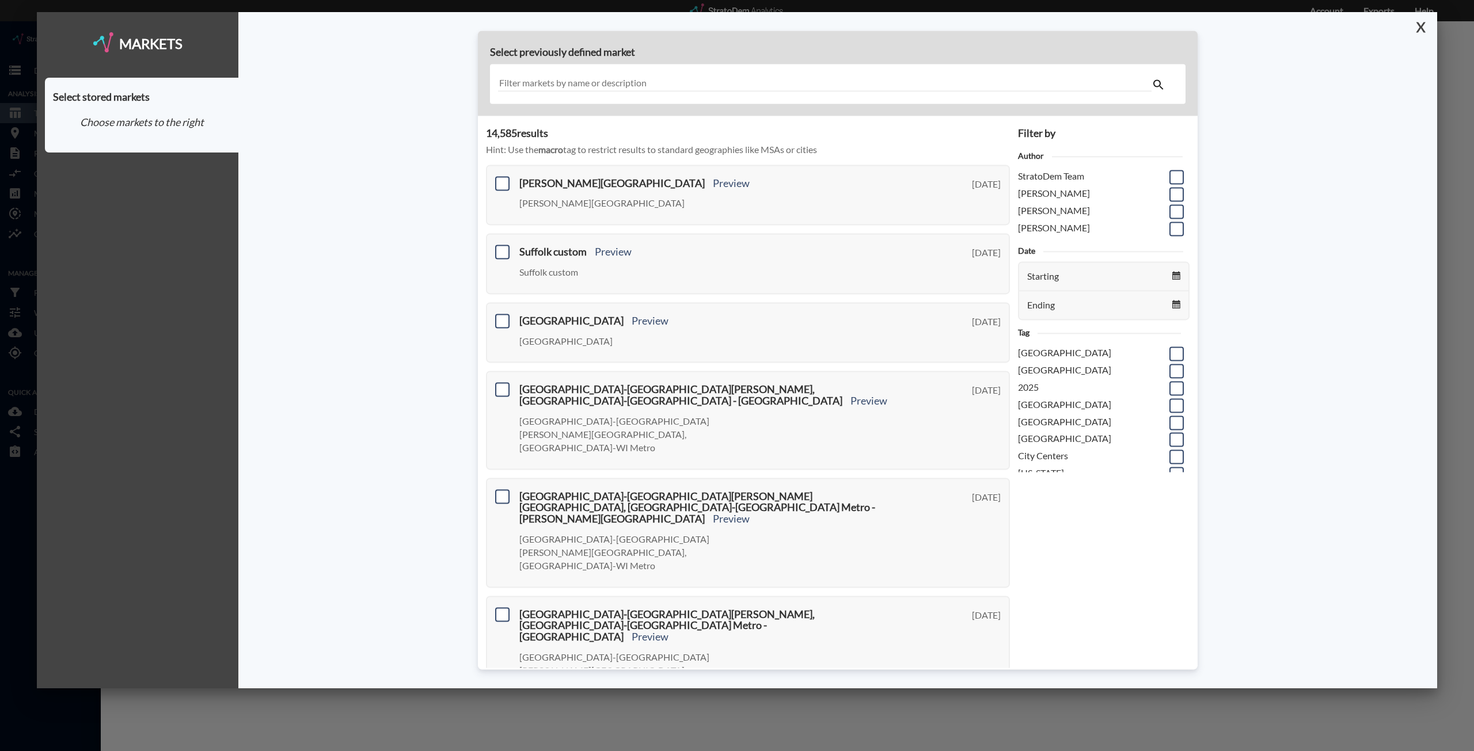
click at [1424, 32] on button "X" at bounding box center [1418, 27] width 20 height 30
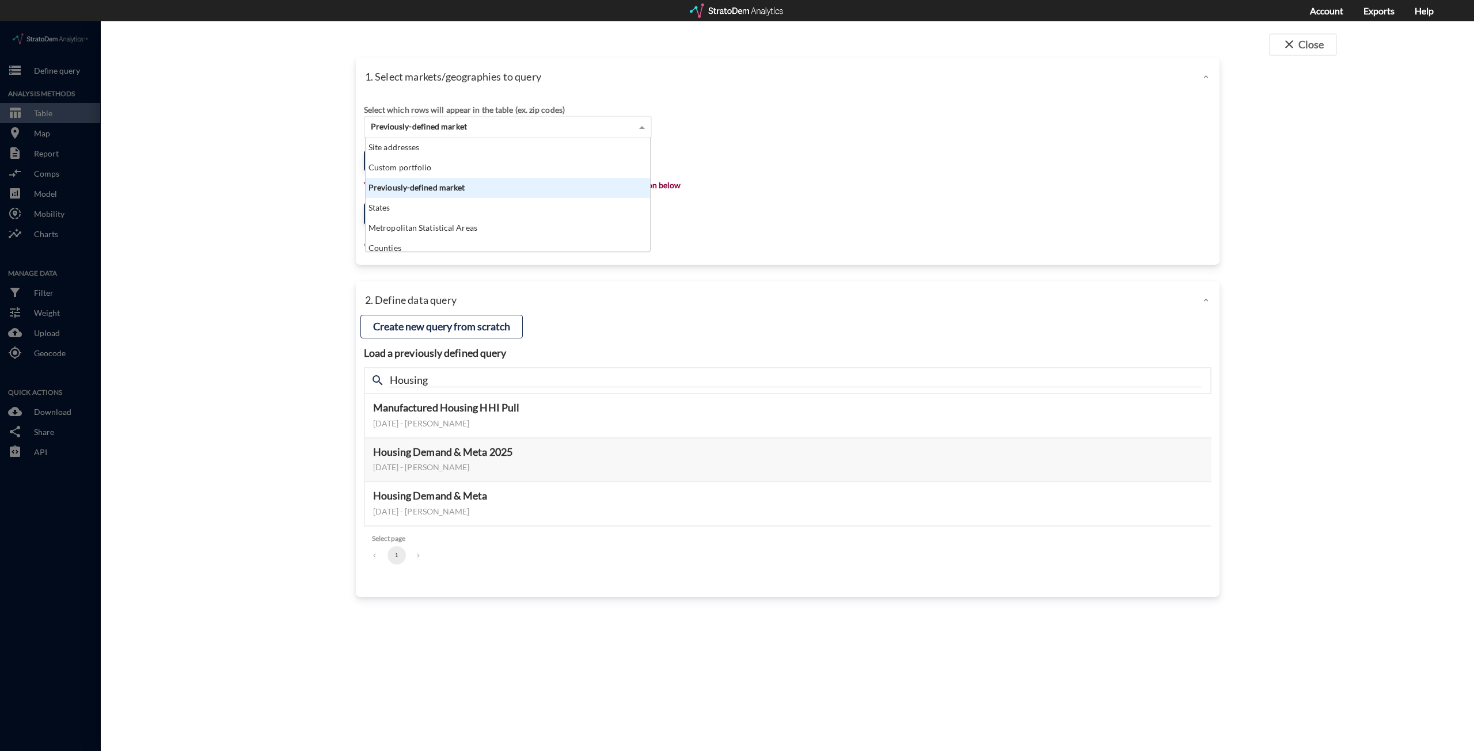
click div "Previously-defined market"
click div "Custom portfolio"
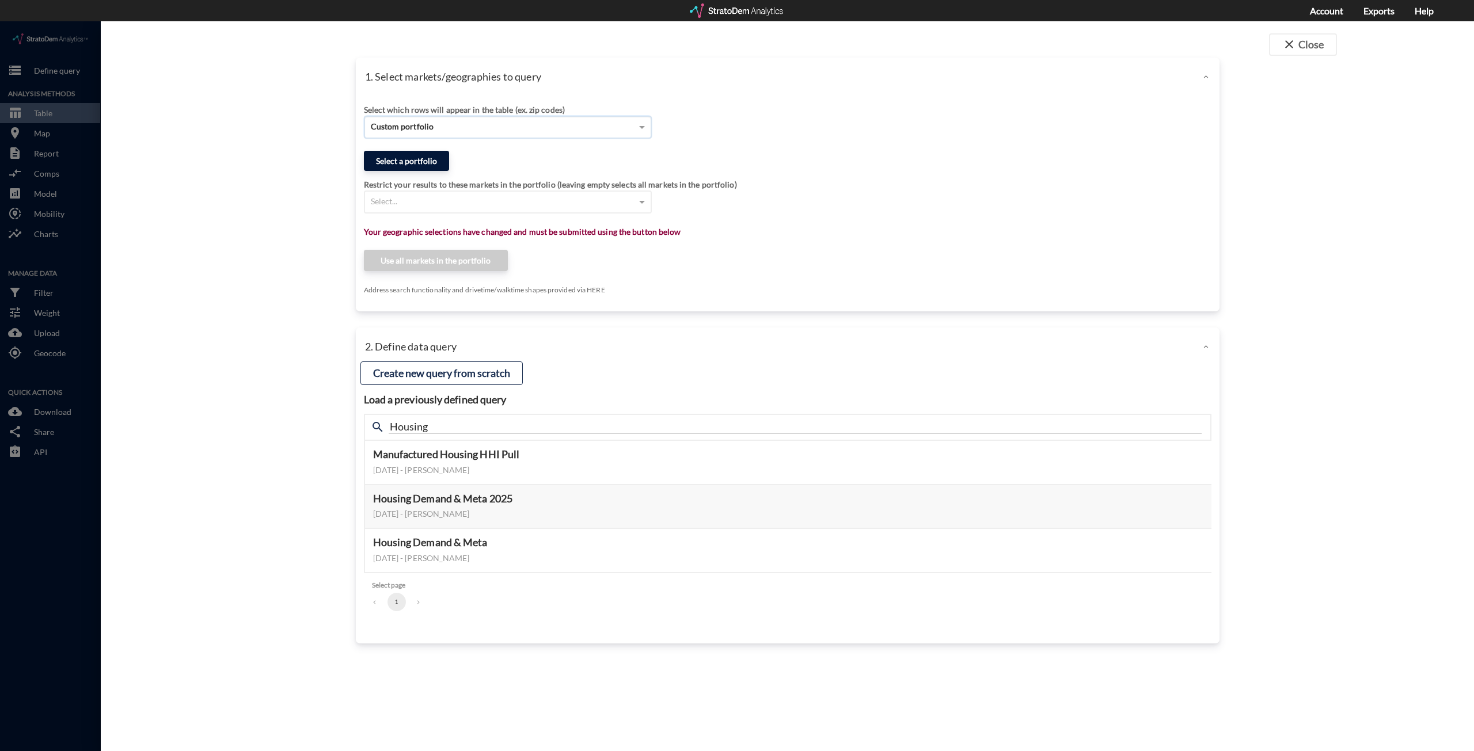
click button "Select a portfolio"
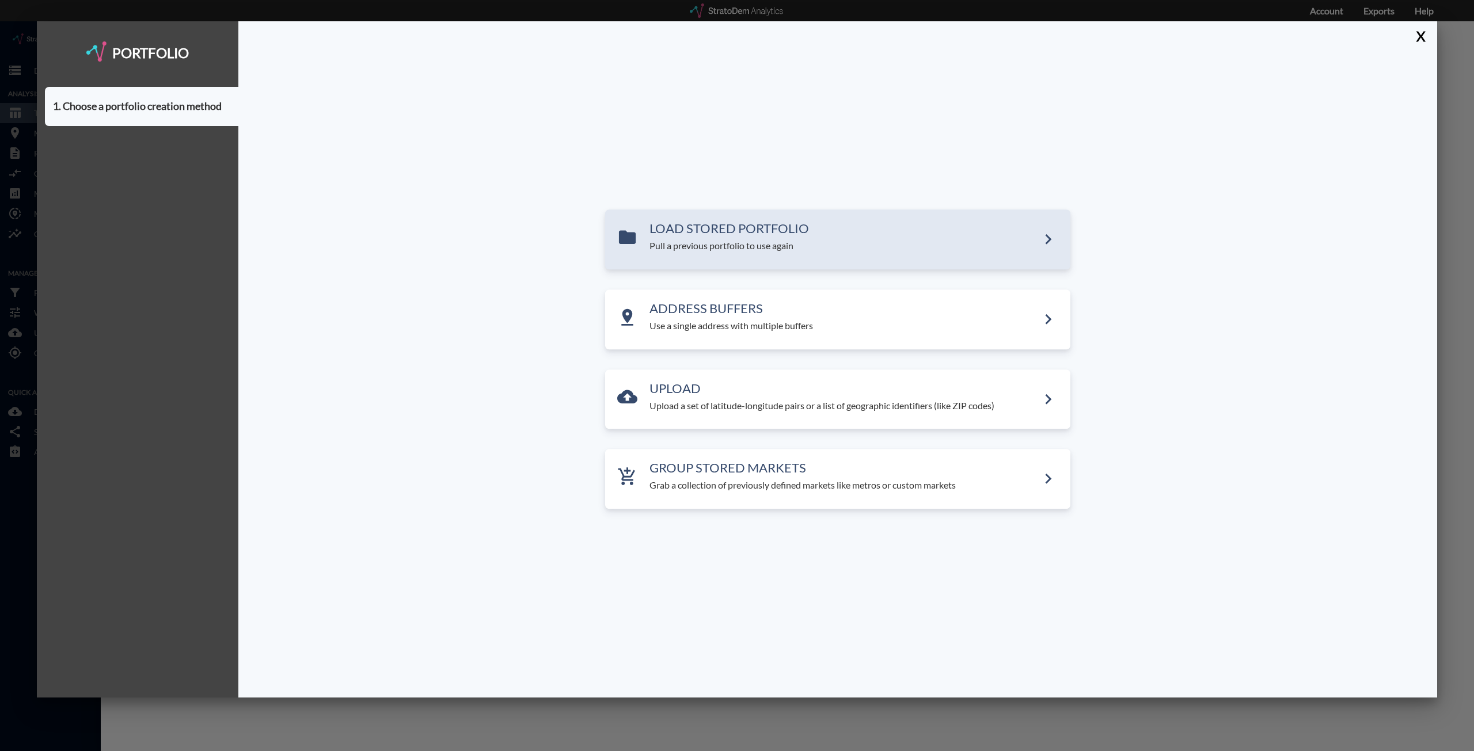
click at [797, 242] on p "Pull a previous portfolio to use again" at bounding box center [843, 246] width 389 height 13
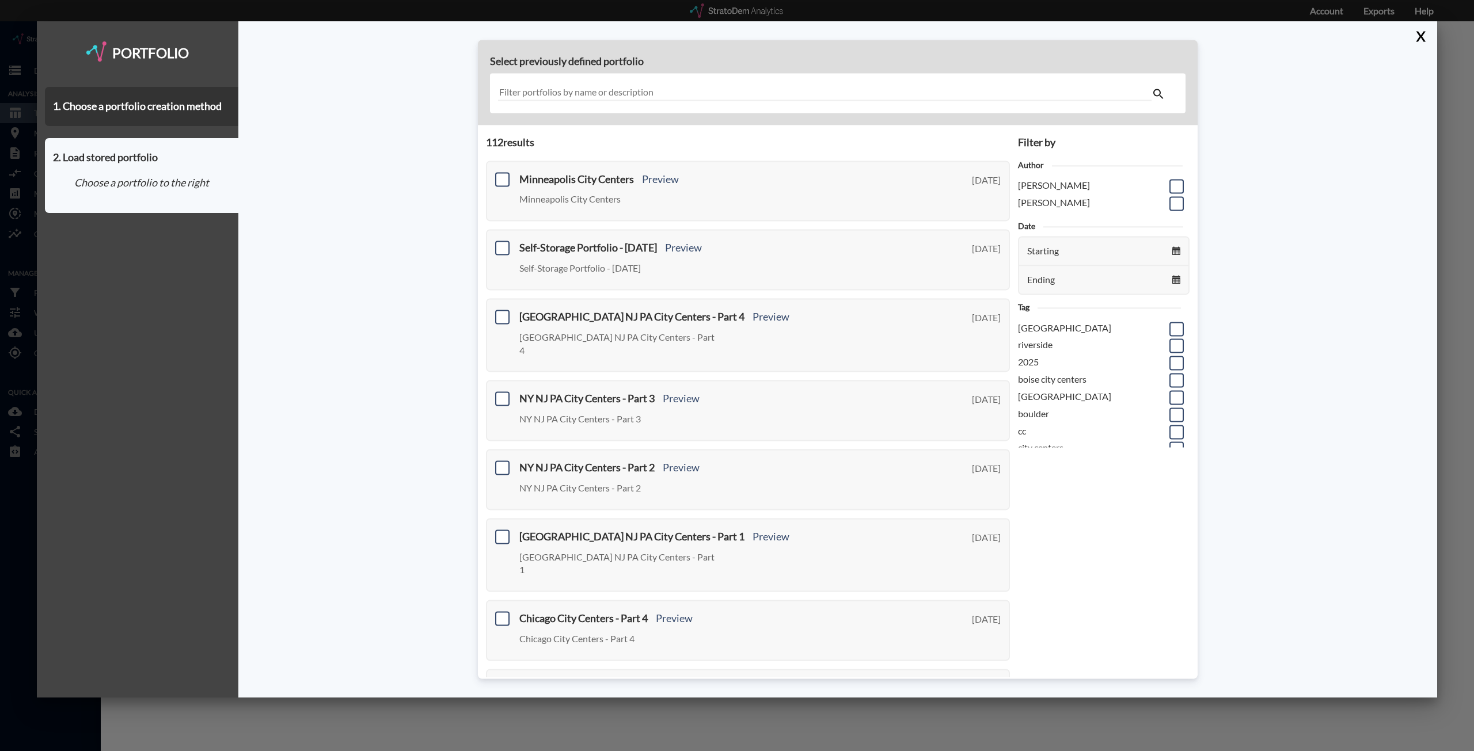
click at [652, 94] on input "text" at bounding box center [824, 93] width 653 height 16
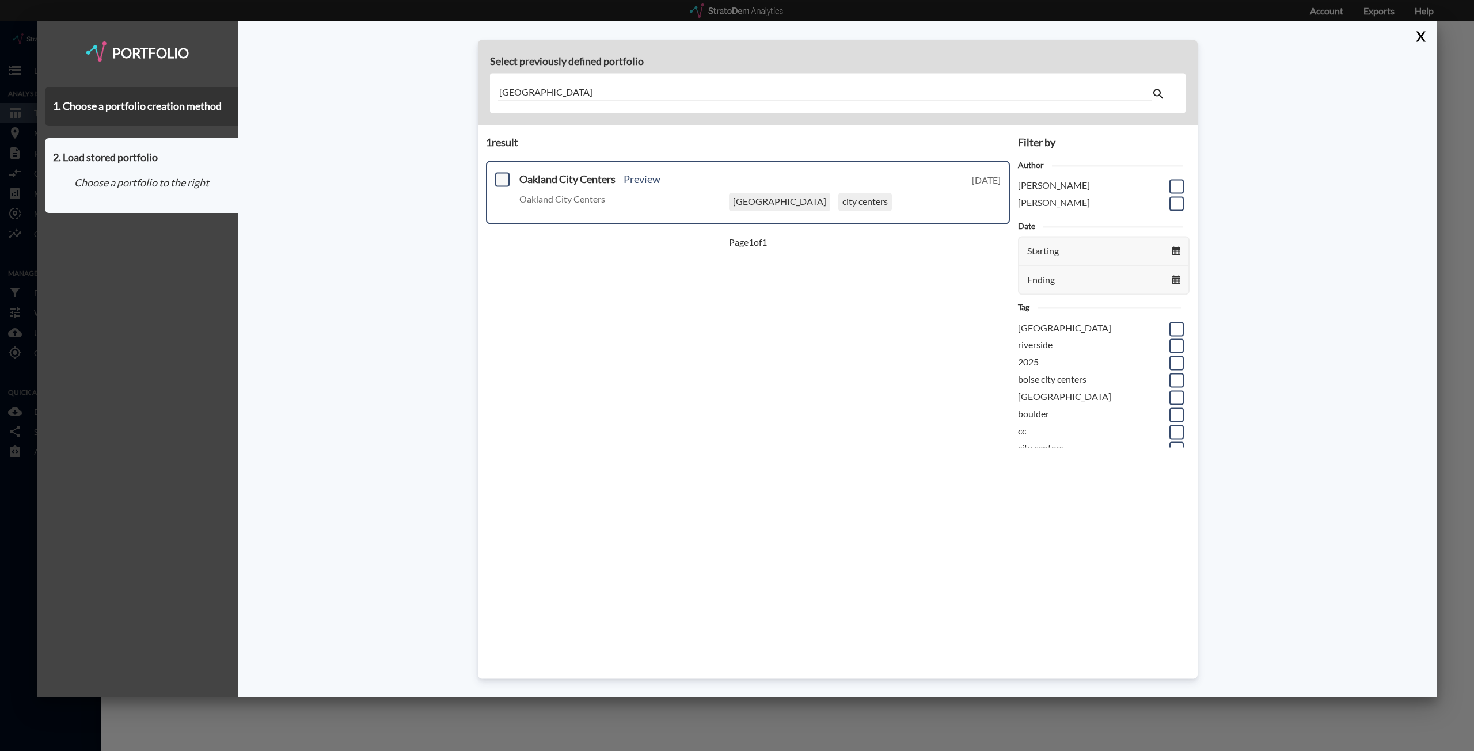
type input "Oakland"
click at [500, 185] on span at bounding box center [502, 179] width 14 height 14
click at [501, 174] on input "checkbox" at bounding box center [501, 174] width 0 height 0
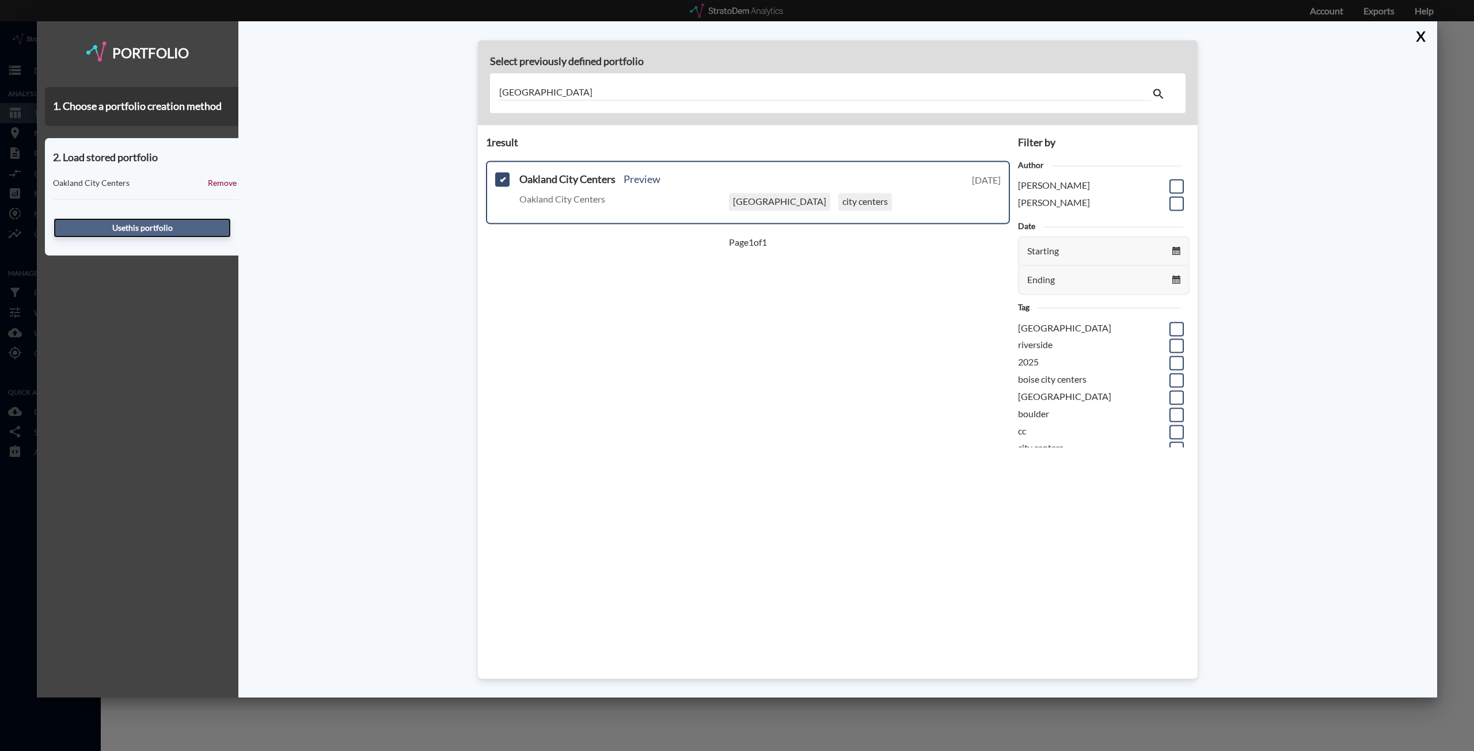
click at [132, 233] on button "Use this portfolio" at bounding box center [142, 228] width 177 height 20
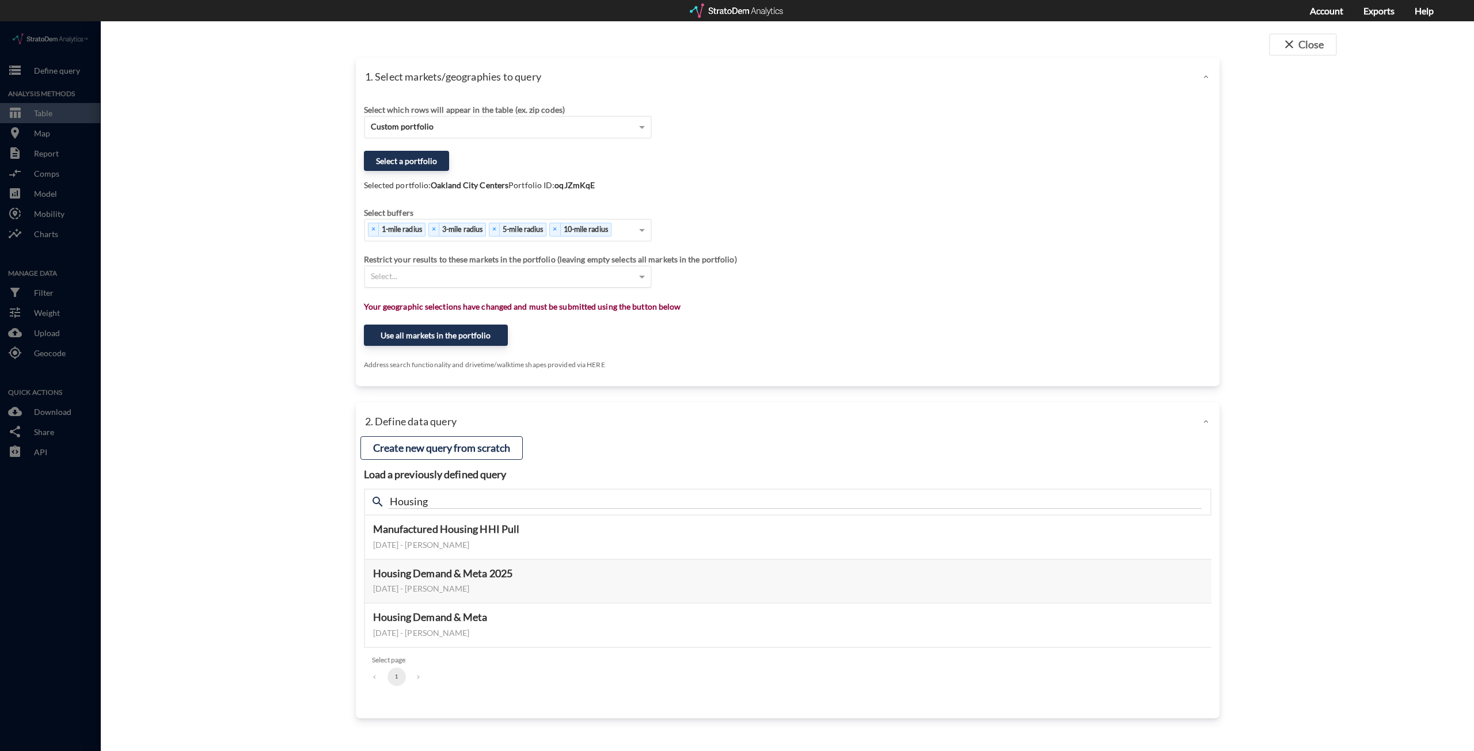
click div "Select..."
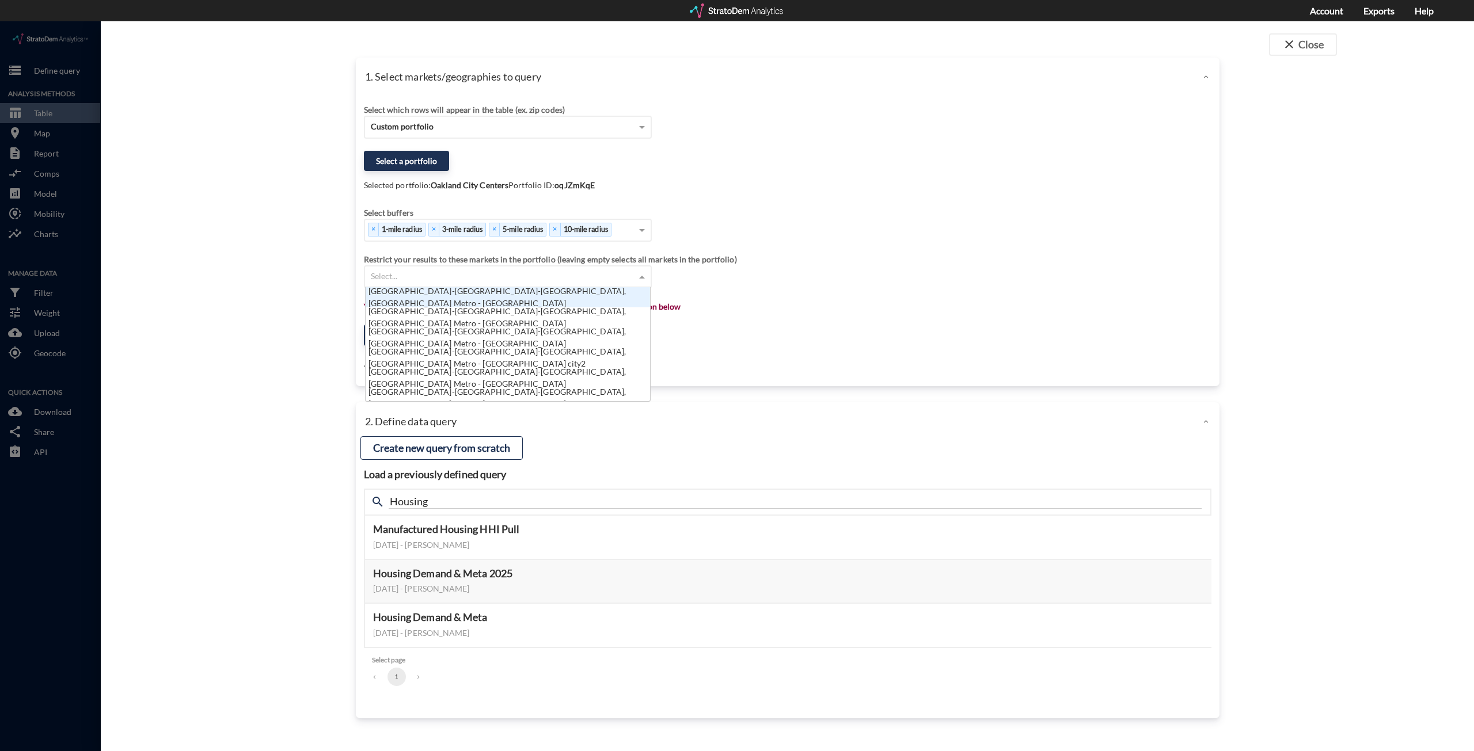
scroll to position [105, 277]
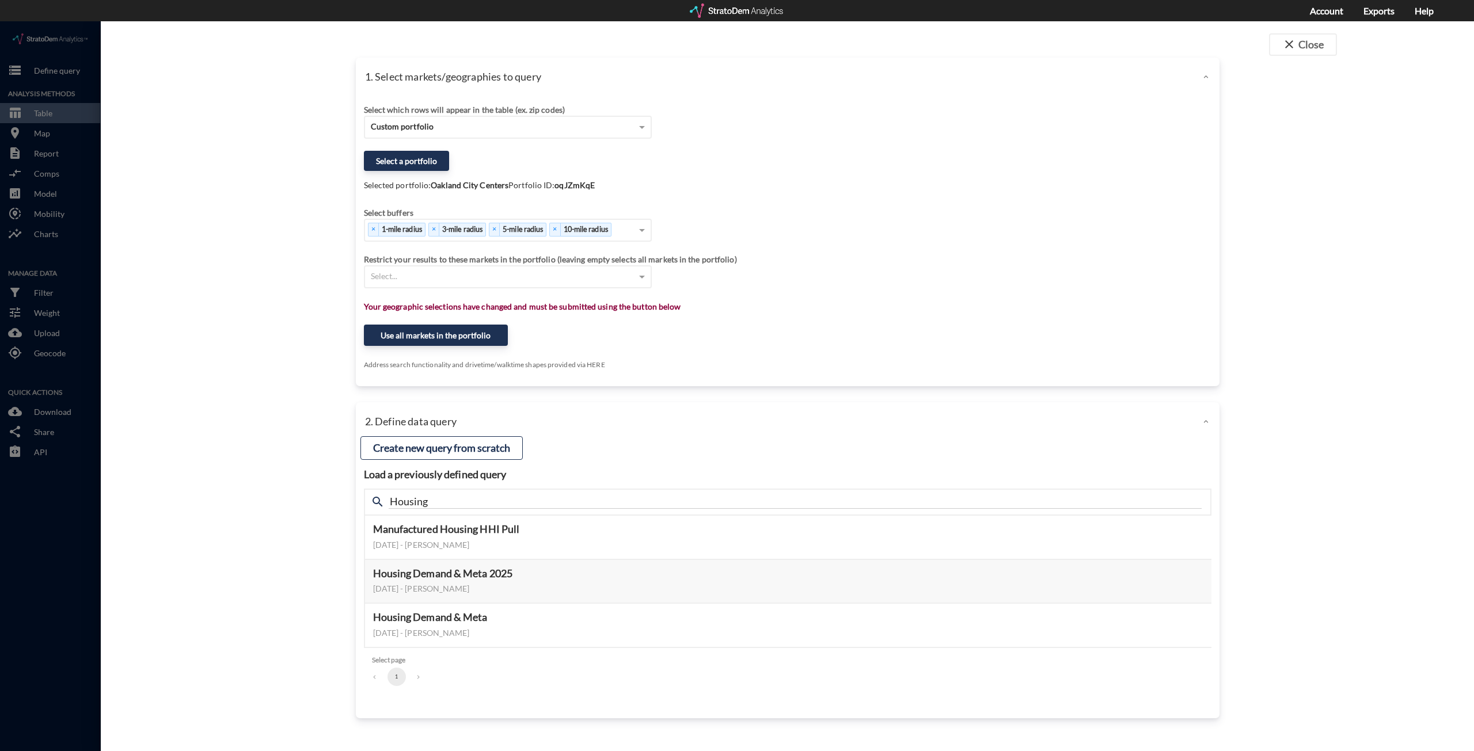
click div "Restrict your results to these markets in the portfolio (leaving empty selects …"
click button "Select this query"
click button "Use all markets in the portfolio"
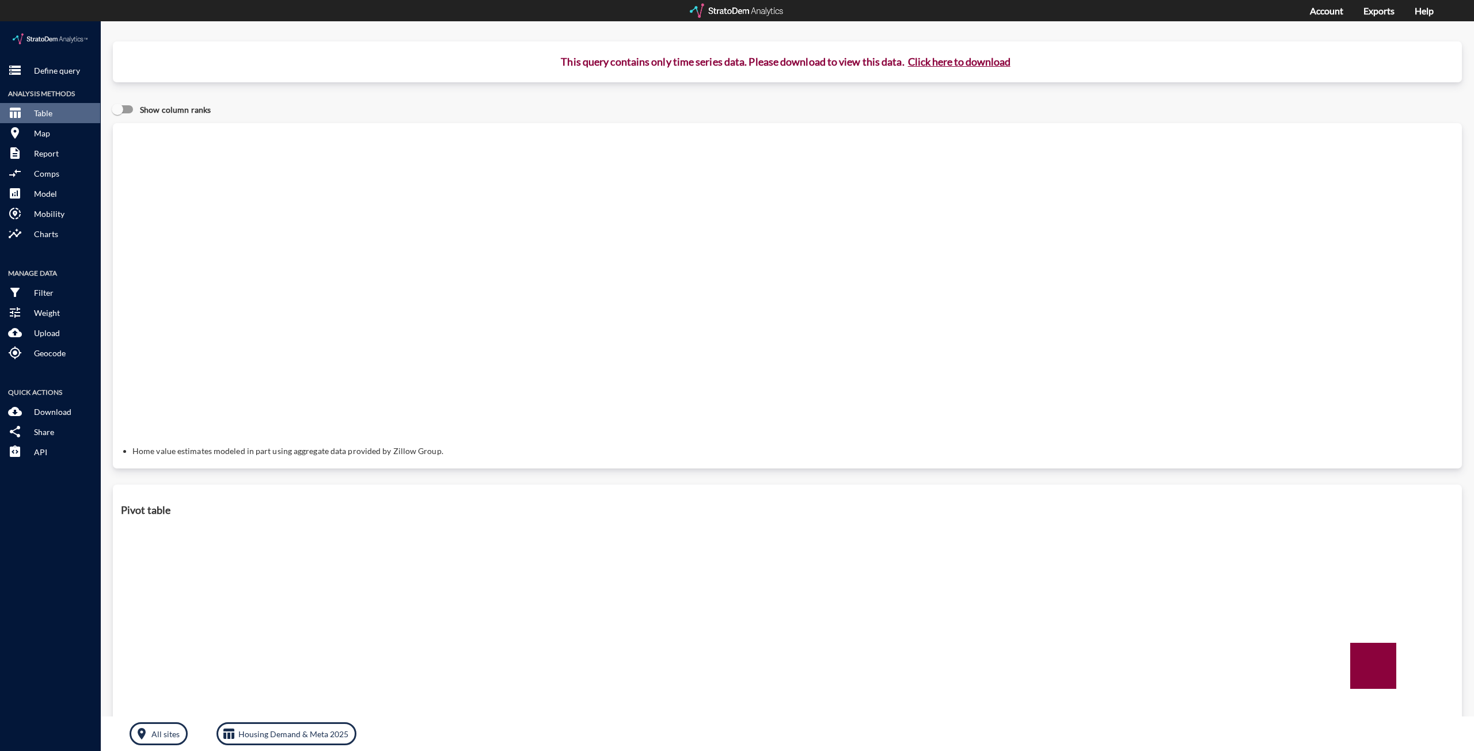
click button "Click here to download"
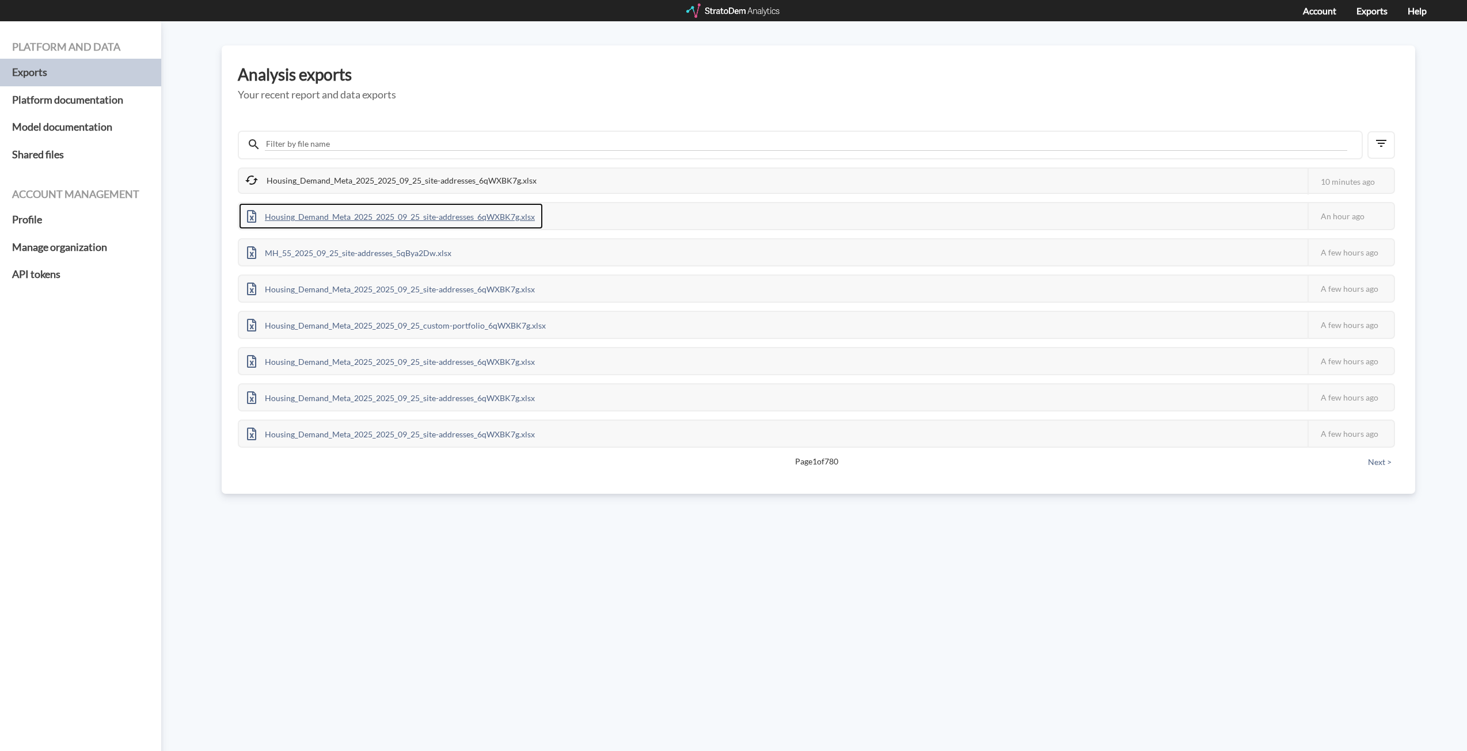
click at [518, 222] on div "Housing_Demand_Meta_2025_2025_09_25_site-addresses_6qWXBK7g.xlsx" at bounding box center [391, 216] width 304 height 26
click at [952, 72] on h3 "Analysis exports" at bounding box center [818, 75] width 1161 height 18
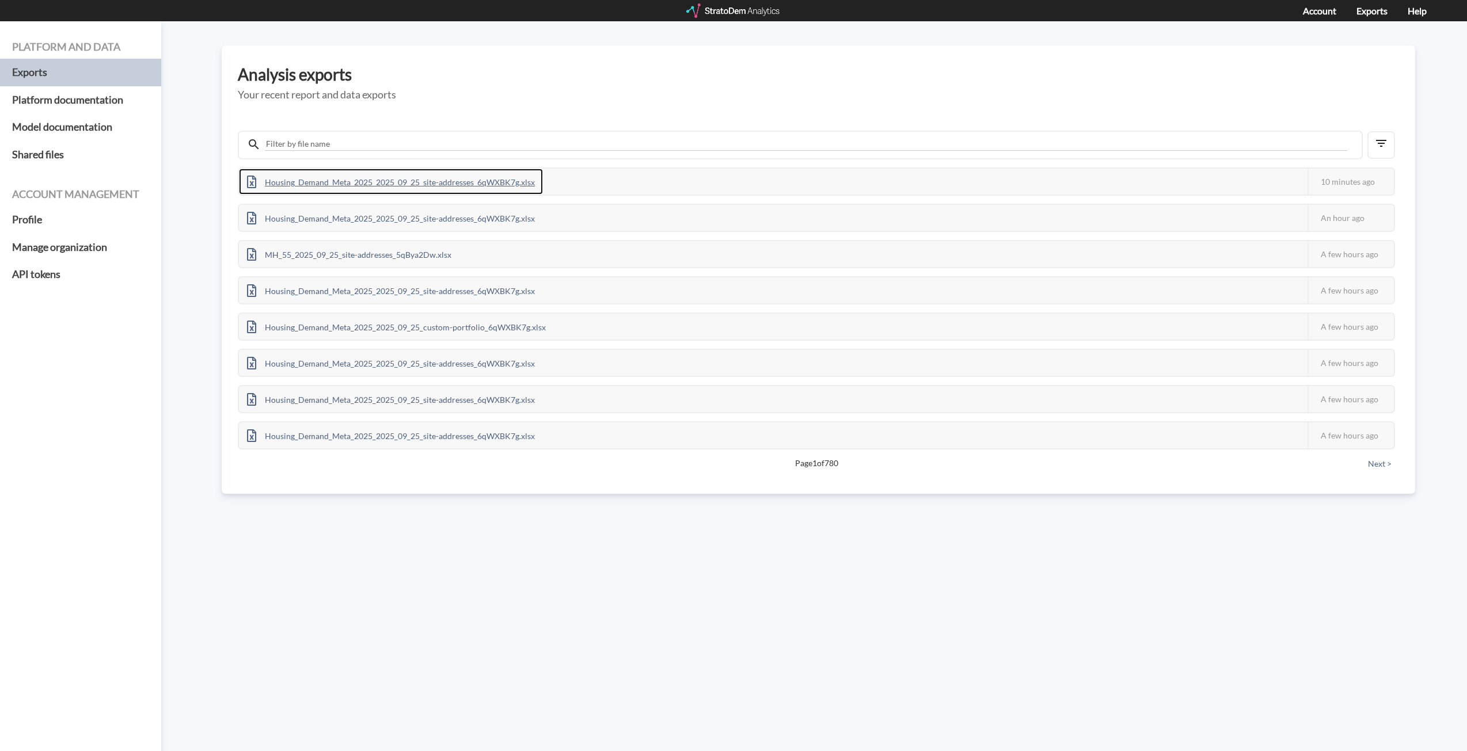
click at [484, 185] on div "Housing_Demand_Meta_2025_2025_09_25_site-addresses_6qWXBK7g.xlsx" at bounding box center [391, 182] width 304 height 26
